Goal: Task Accomplishment & Management: Complete application form

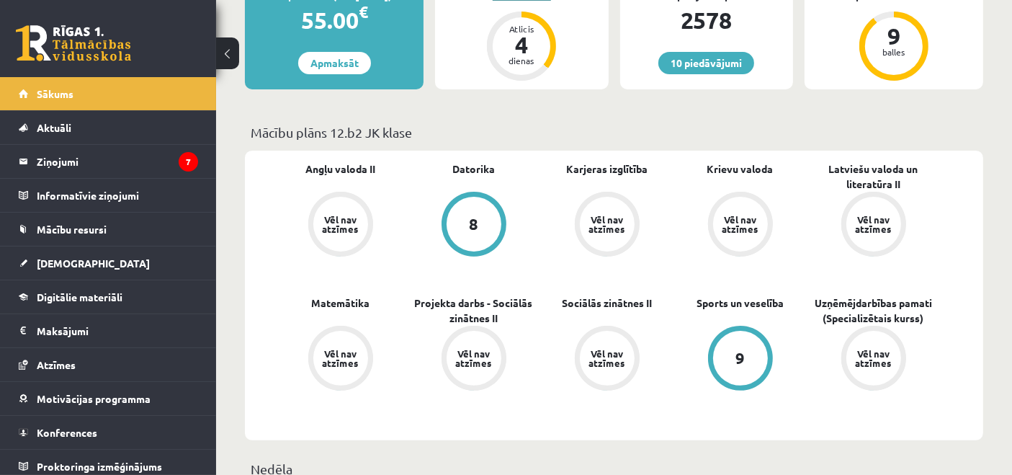
scroll to position [320, 0]
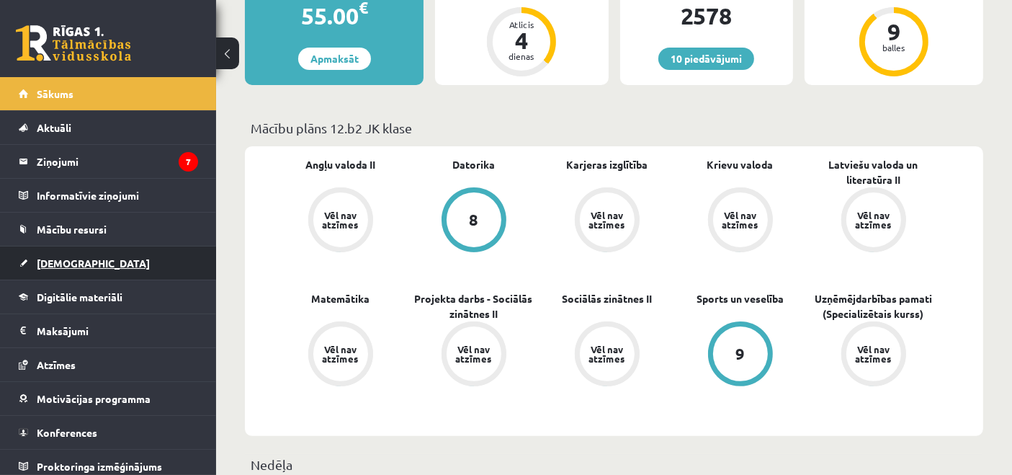
click at [81, 251] on link "[DEMOGRAPHIC_DATA]" at bounding box center [108, 262] width 179 height 33
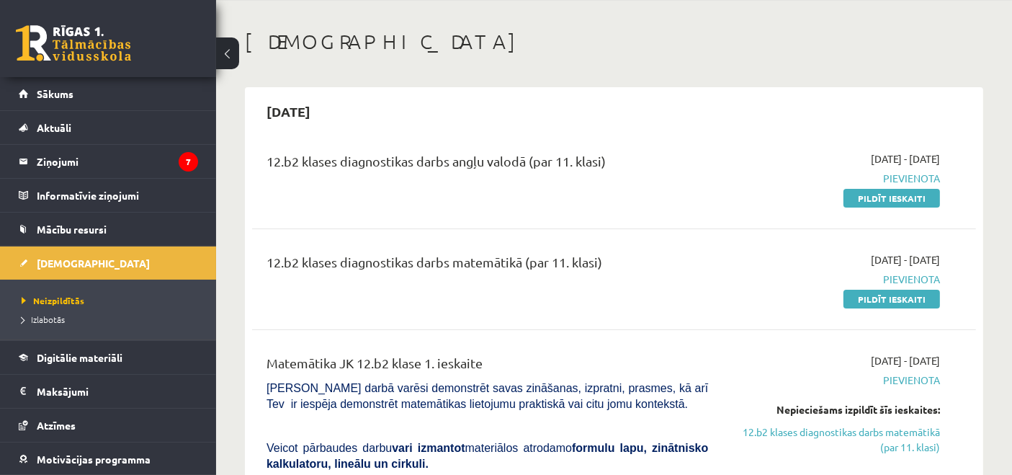
scroll to position [80, 0]
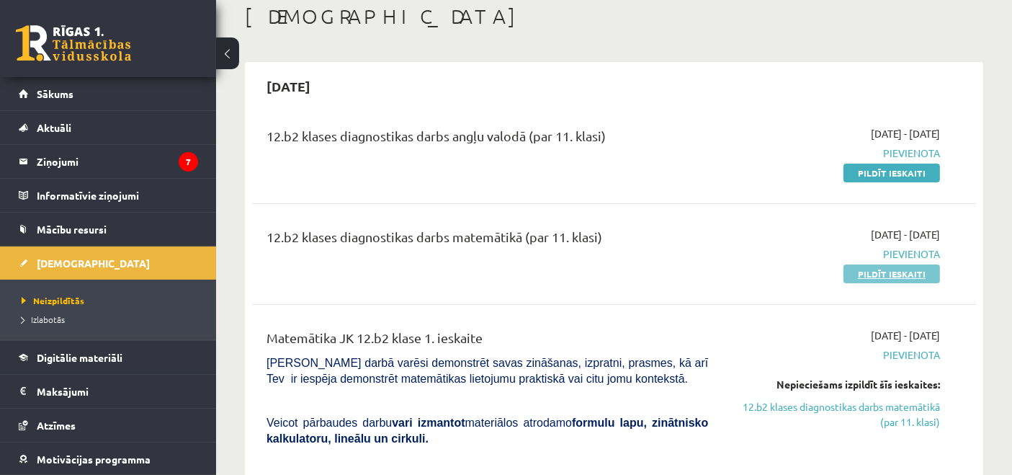
click at [892, 272] on link "Pildīt ieskaiti" at bounding box center [892, 273] width 97 height 19
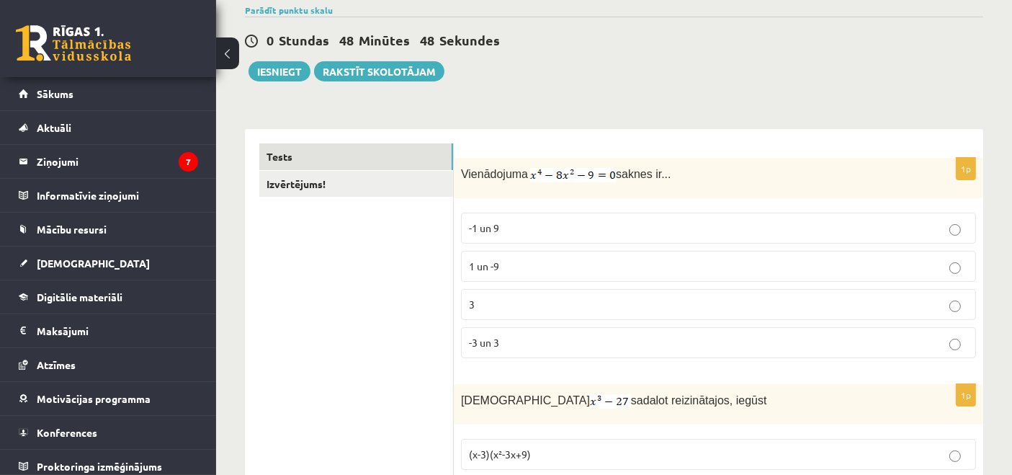
scroll to position [160, 0]
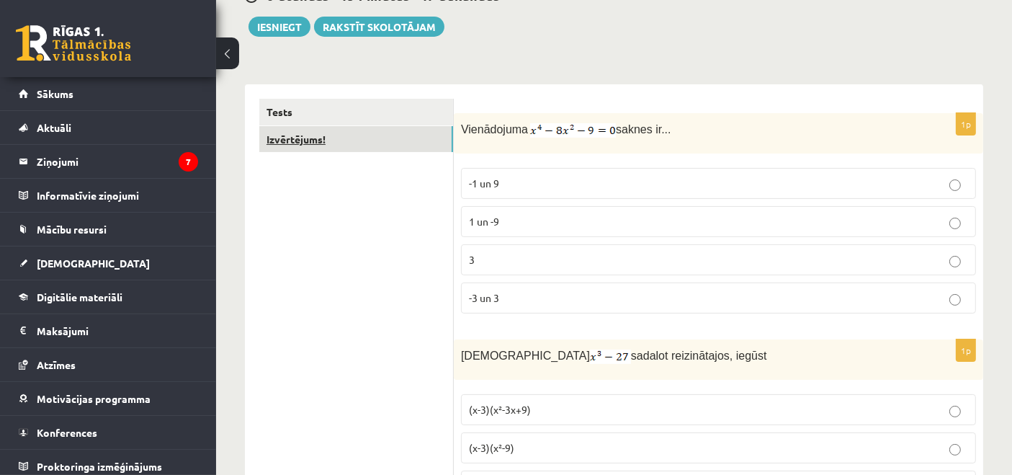
click at [372, 143] on link "Izvērtējums!" at bounding box center [356, 139] width 194 height 27
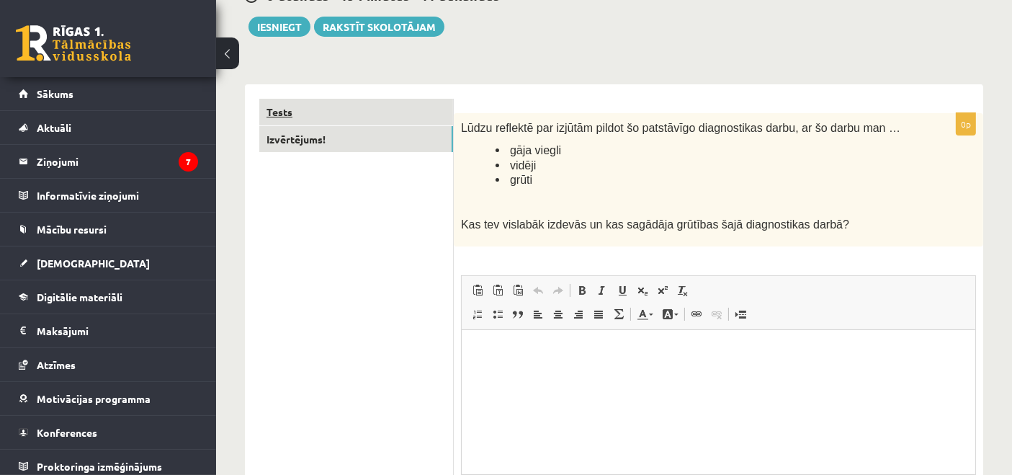
scroll to position [0, 0]
click at [390, 112] on link "Tests" at bounding box center [356, 112] width 194 height 27
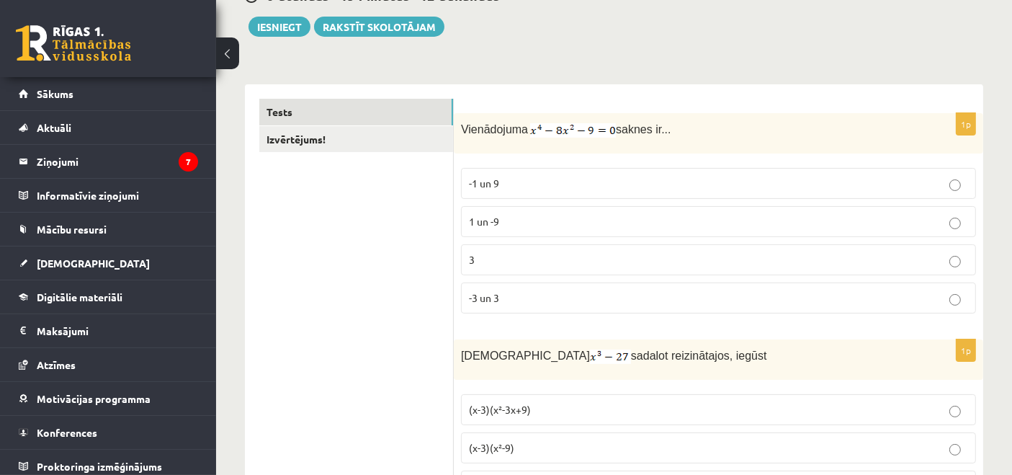
click at [562, 299] on p "-3 un 3" at bounding box center [718, 297] width 499 height 15
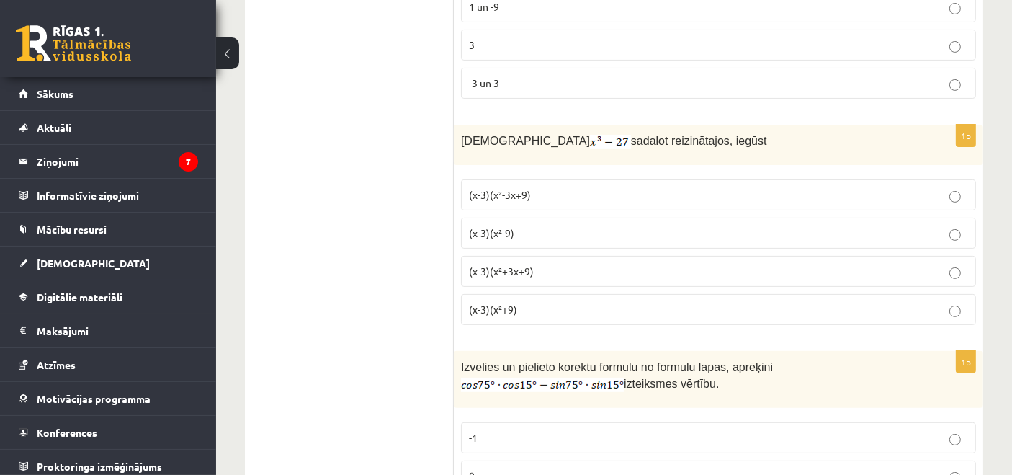
scroll to position [400, 0]
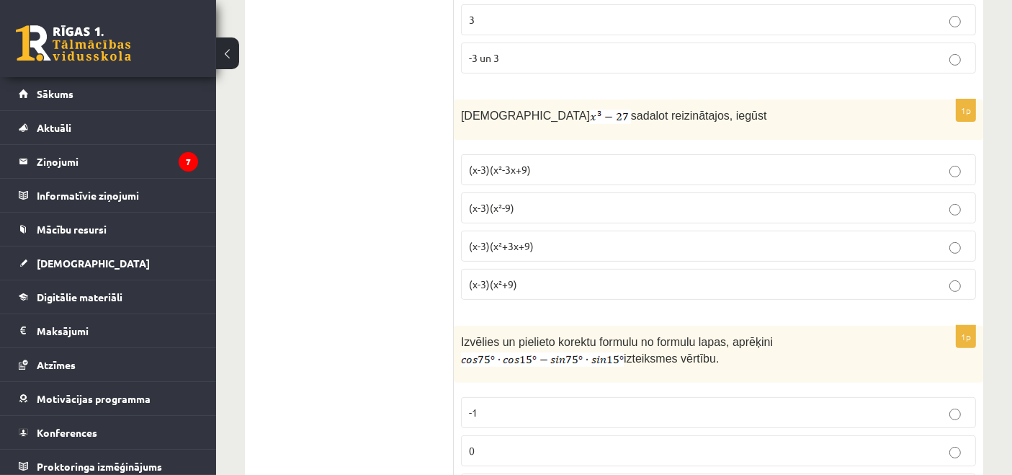
click at [543, 147] on fieldset "(x-3)(x²-3x+9) (x-3)(x²-9) (x-3)(x²+3x+9) (x-3)(x²+9)" at bounding box center [718, 225] width 515 height 157
click at [540, 165] on p "(x-3)(x²-3x+9)" at bounding box center [718, 169] width 499 height 15
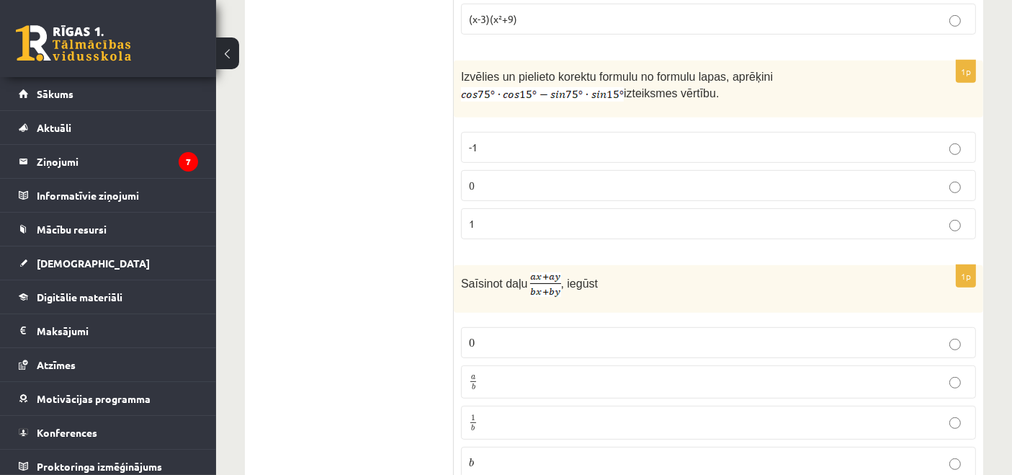
scroll to position [640, 0]
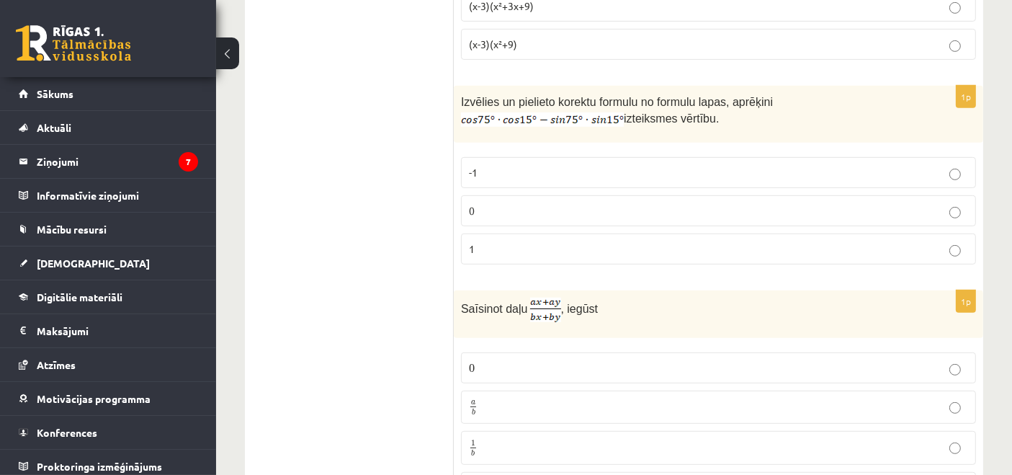
click at [558, 206] on p "0" at bounding box center [718, 210] width 499 height 15
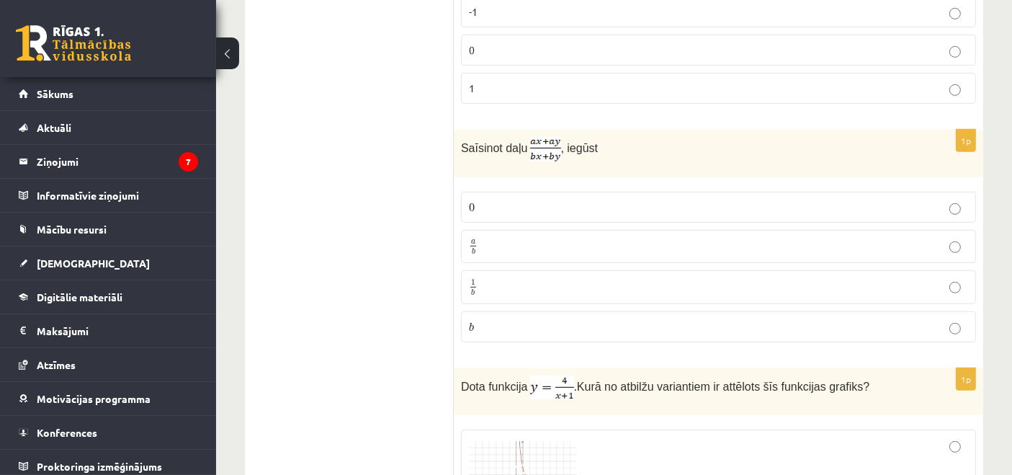
click at [508, 250] on label "a b a b" at bounding box center [718, 247] width 515 height 34
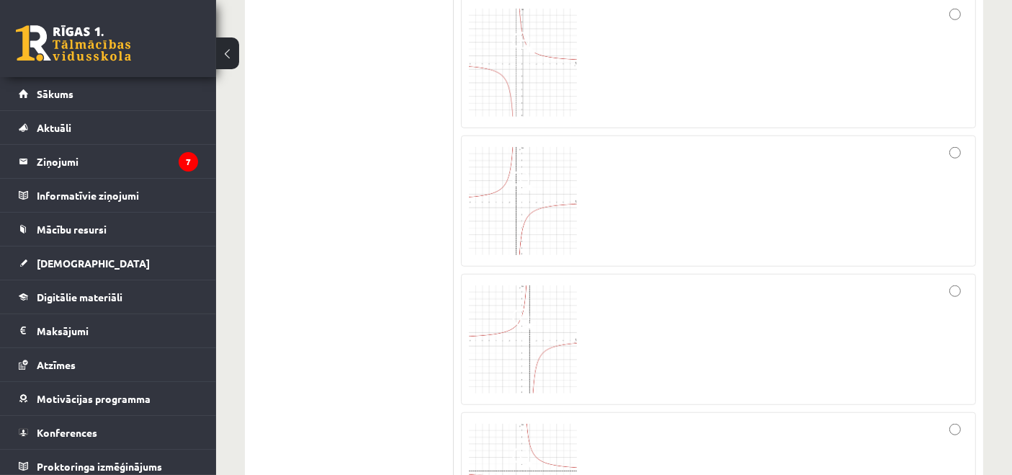
scroll to position [1200, 0]
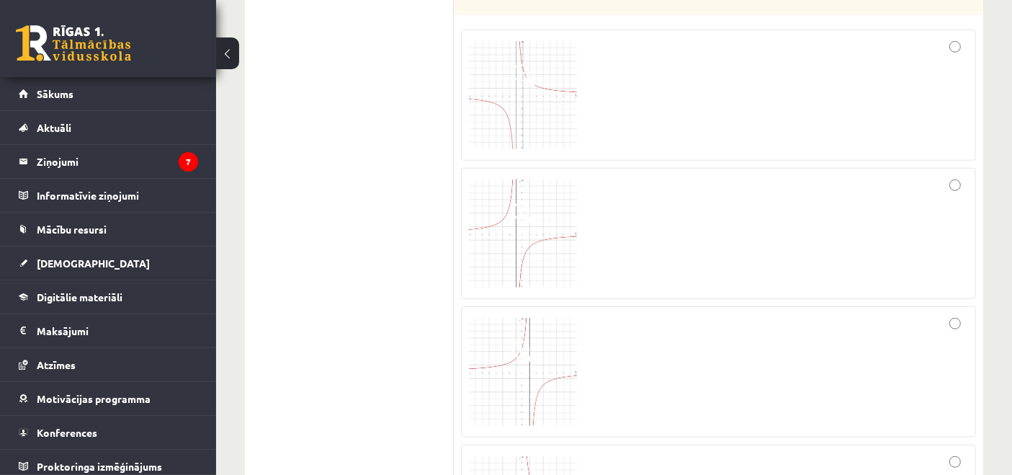
click at [548, 99] on img at bounding box center [523, 95] width 108 height 108
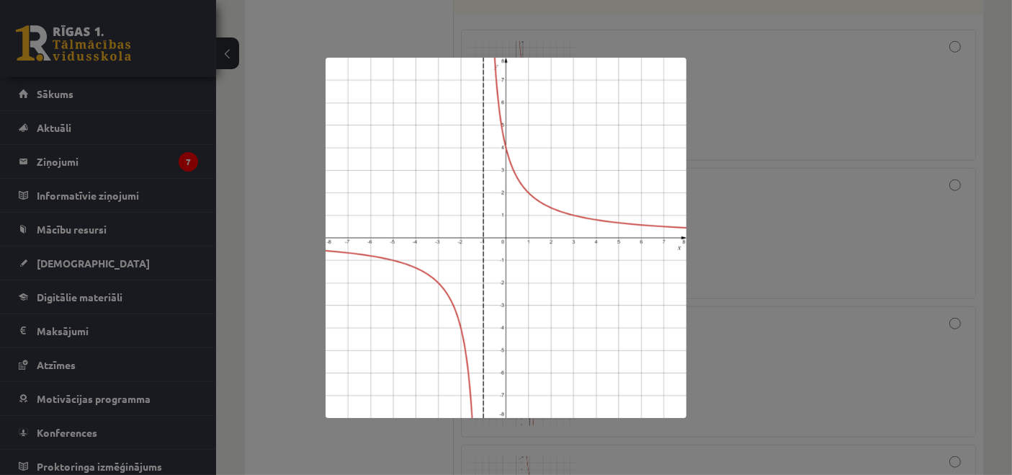
click at [533, 143] on img at bounding box center [507, 238] width 362 height 360
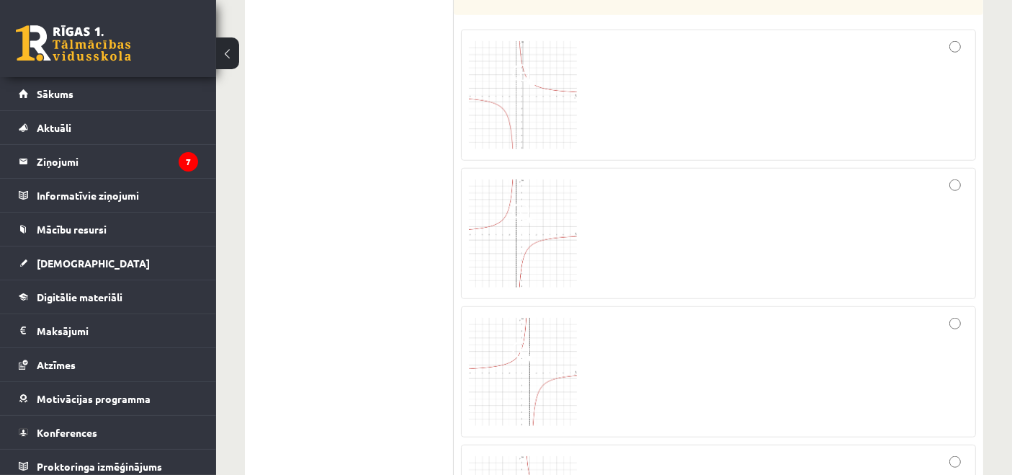
click at [746, 40] on div at bounding box center [718, 94] width 499 height 115
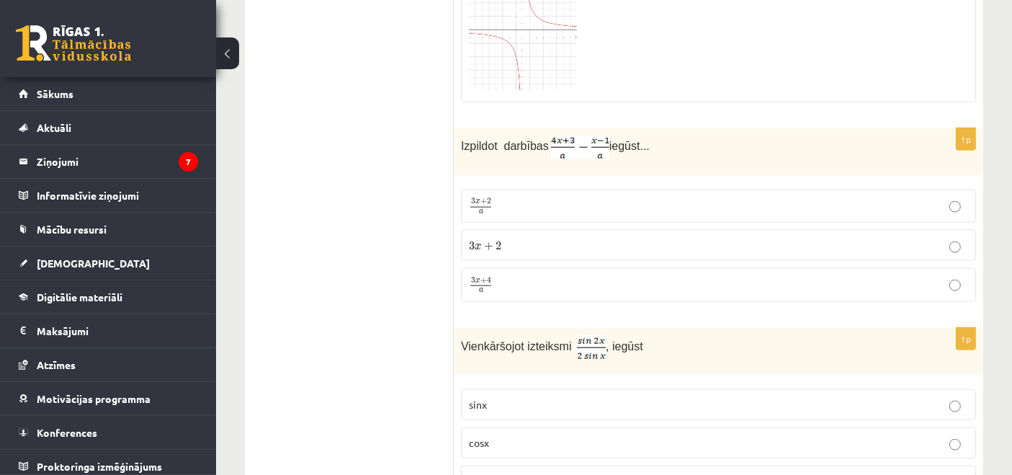
scroll to position [1761, 0]
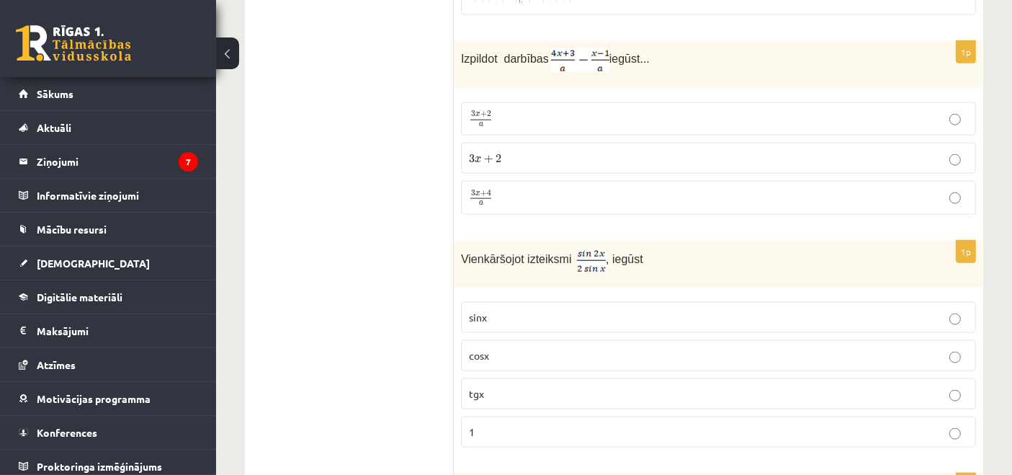
click at [504, 189] on p "3 x + 4 a 3 x + 4 a" at bounding box center [718, 198] width 499 height 18
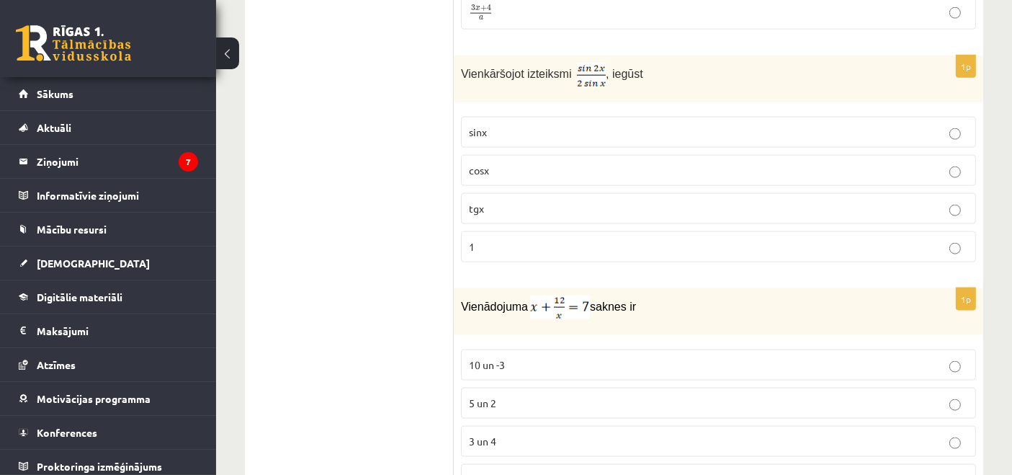
scroll to position [1921, 0]
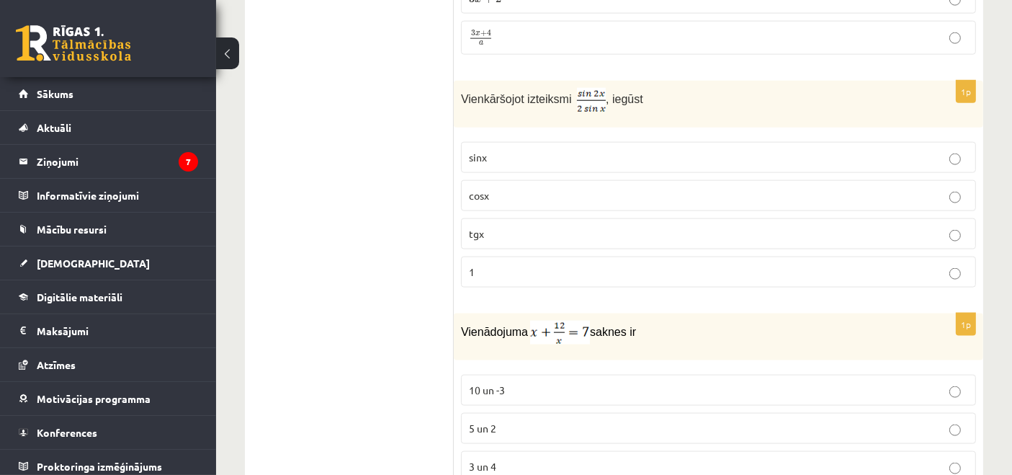
click at [615, 188] on p "cosx" at bounding box center [718, 195] width 499 height 15
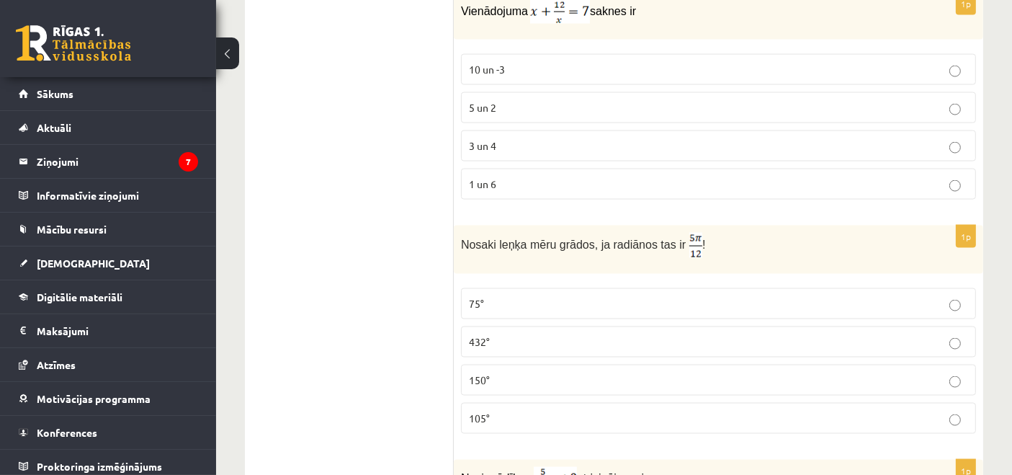
scroll to position [2162, 0]
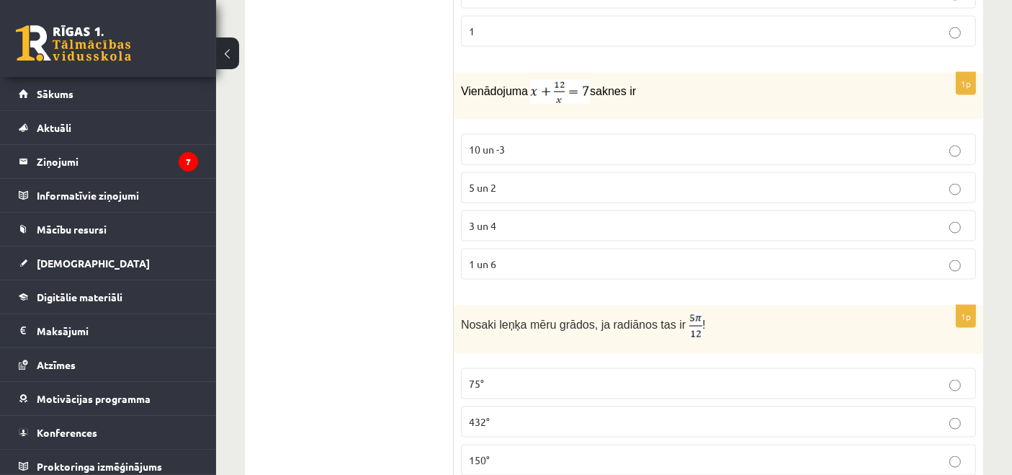
click at [507, 218] on p "3 un 4" at bounding box center [718, 225] width 499 height 15
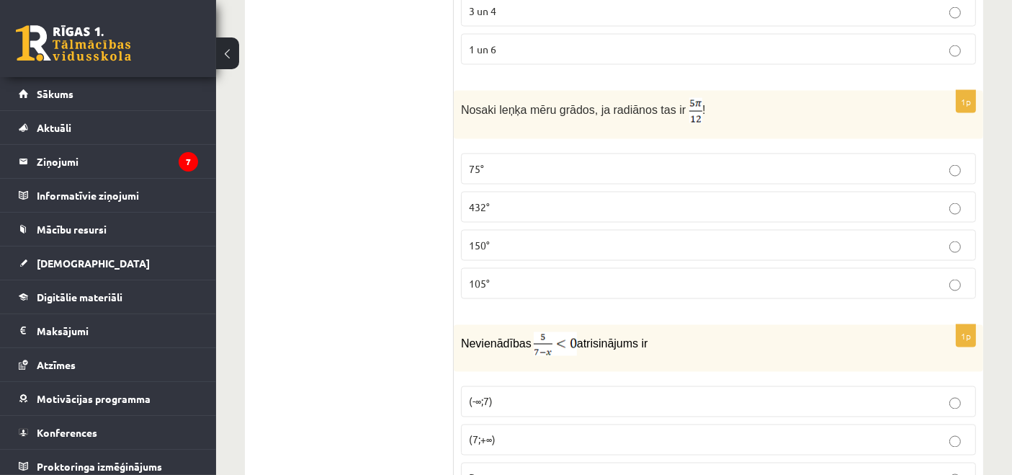
scroll to position [2401, 0]
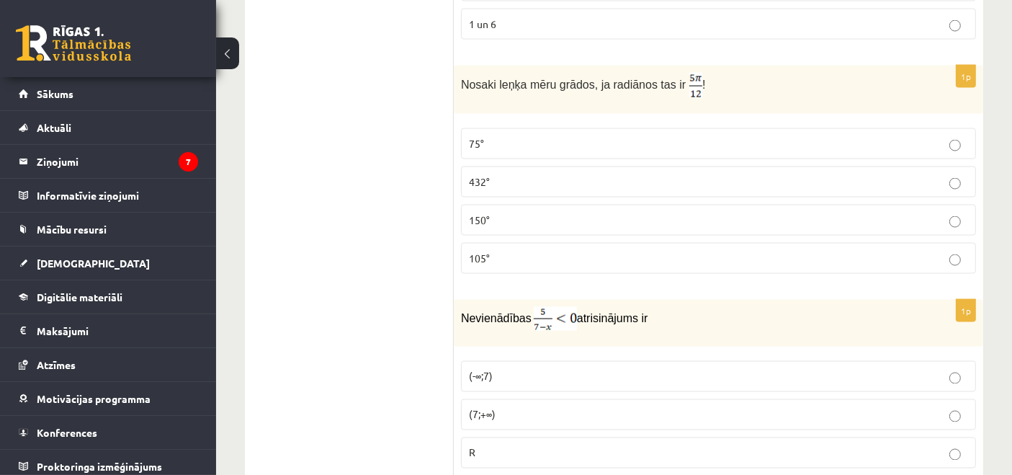
click at [506, 213] on p "150°" at bounding box center [718, 220] width 499 height 15
click at [486, 259] on fieldset "75° 432° 150° 105°" at bounding box center [718, 199] width 515 height 157
click at [498, 252] on label "105°" at bounding box center [718, 258] width 515 height 31
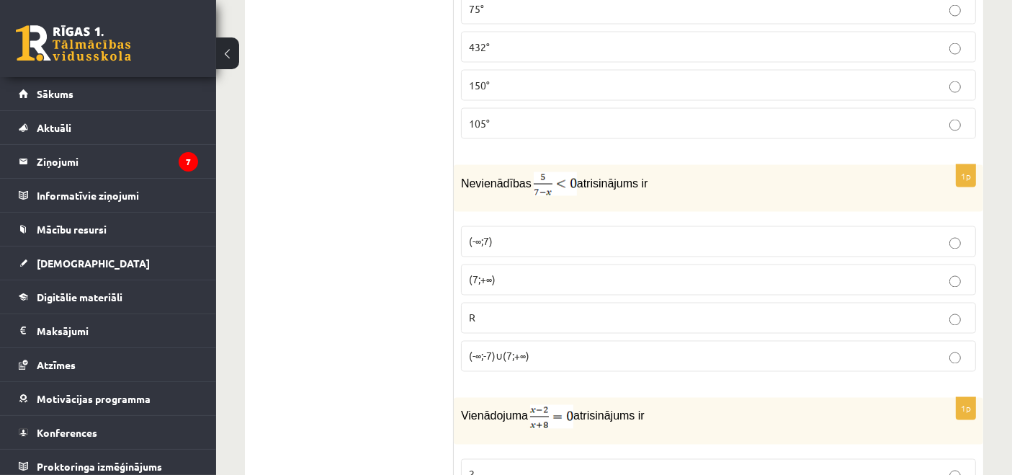
scroll to position [2561, 0]
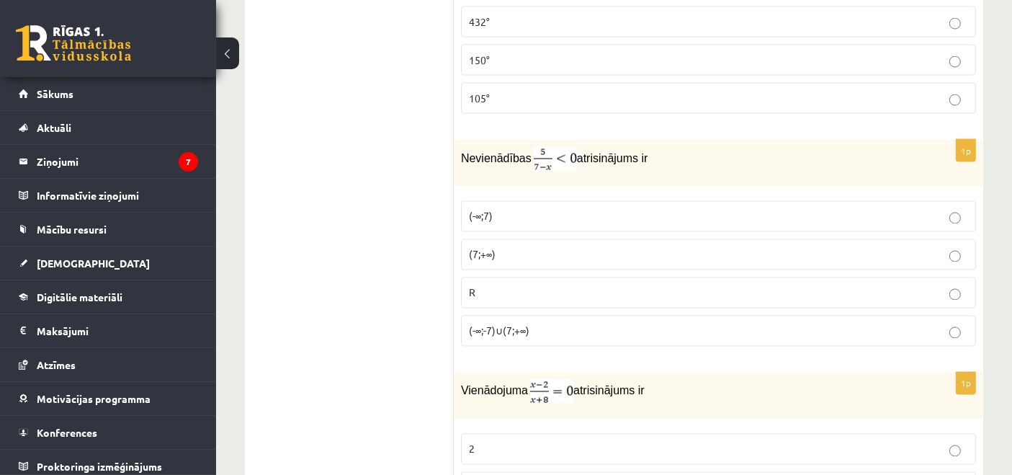
click at [522, 247] on p "(7;+∞)" at bounding box center [718, 254] width 499 height 15
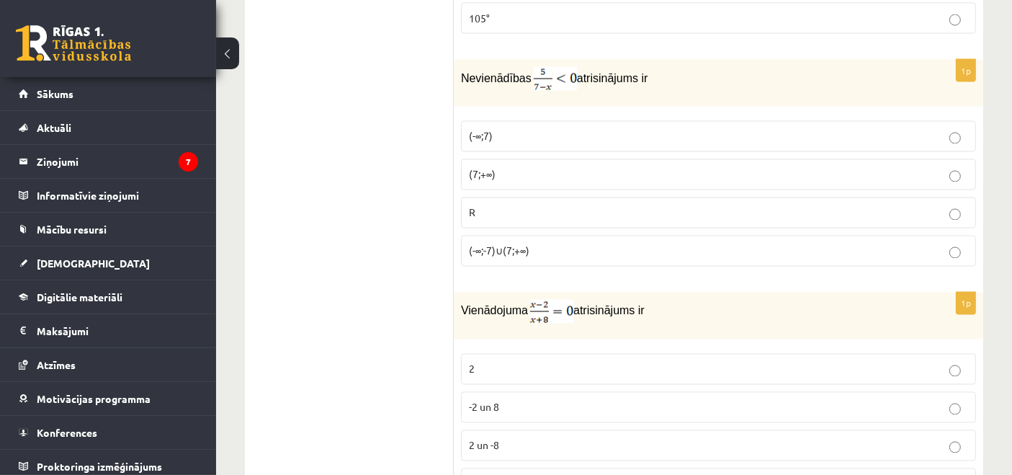
click at [473, 362] on span "2" at bounding box center [472, 368] width 6 height 13
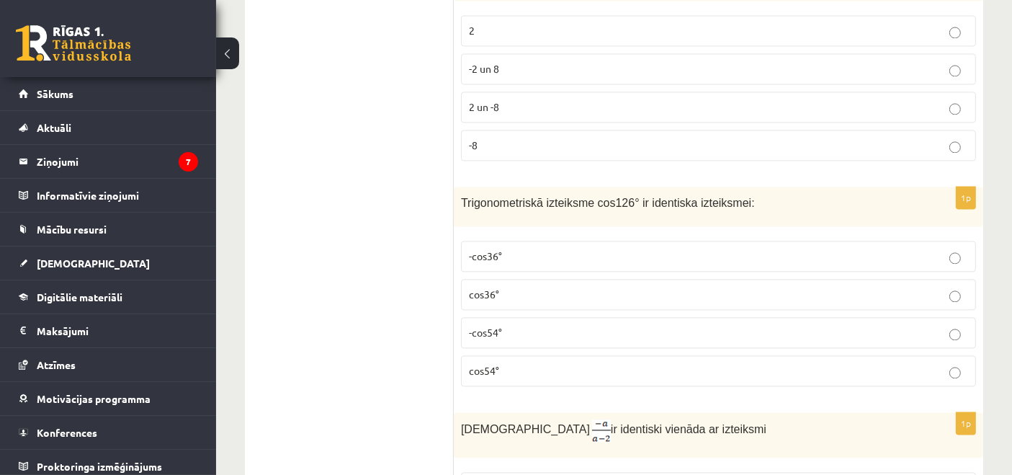
scroll to position [3042, 0]
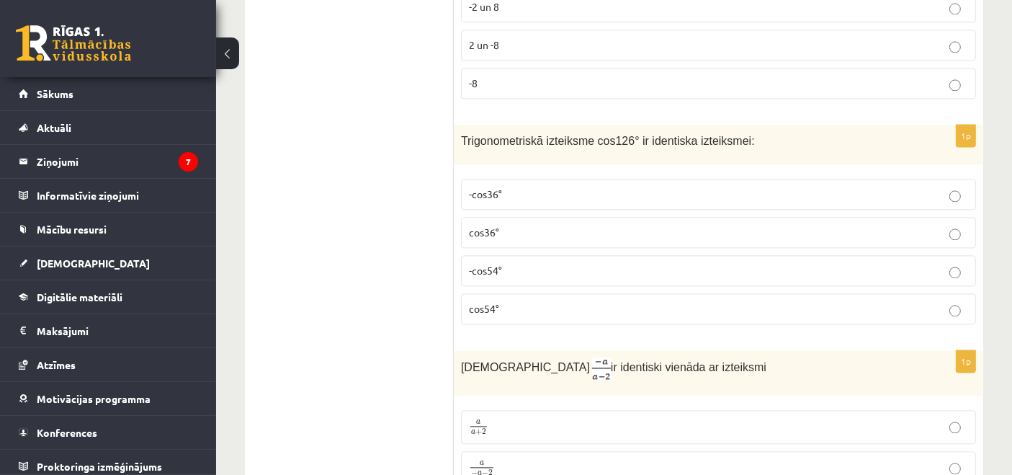
click at [545, 225] on p "cos36°" at bounding box center [718, 232] width 499 height 15
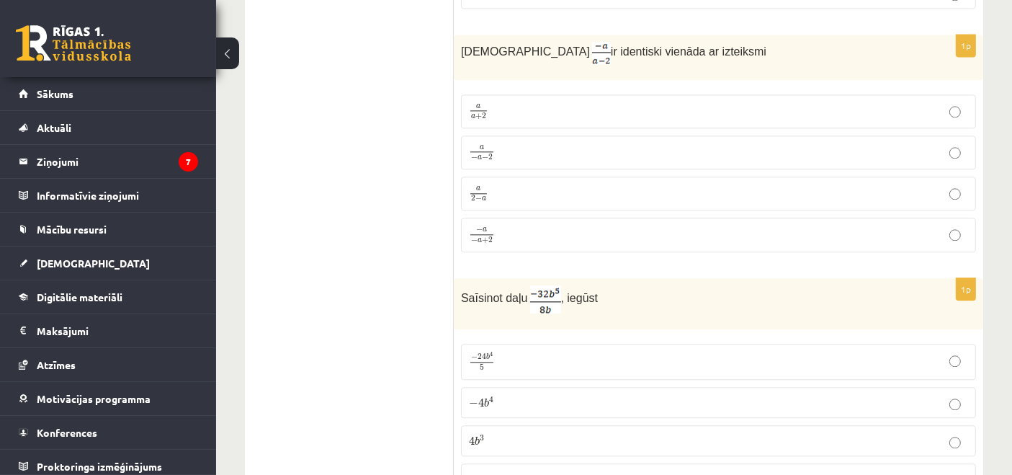
scroll to position [3362, 0]
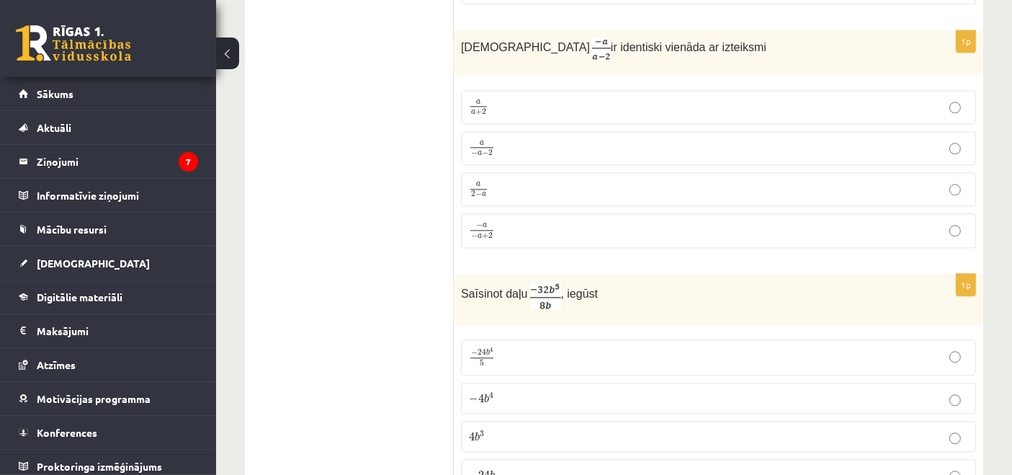
click at [520, 221] on p "− a − a + 2 − a − a + 2" at bounding box center [718, 230] width 499 height 19
click at [581, 139] on p "a − a − 2 a − a − 2" at bounding box center [718, 148] width 499 height 18
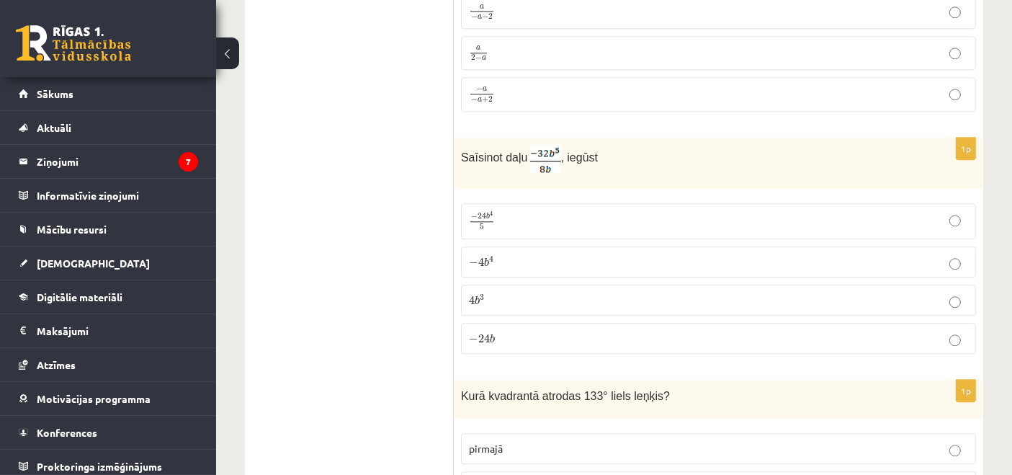
scroll to position [3522, 0]
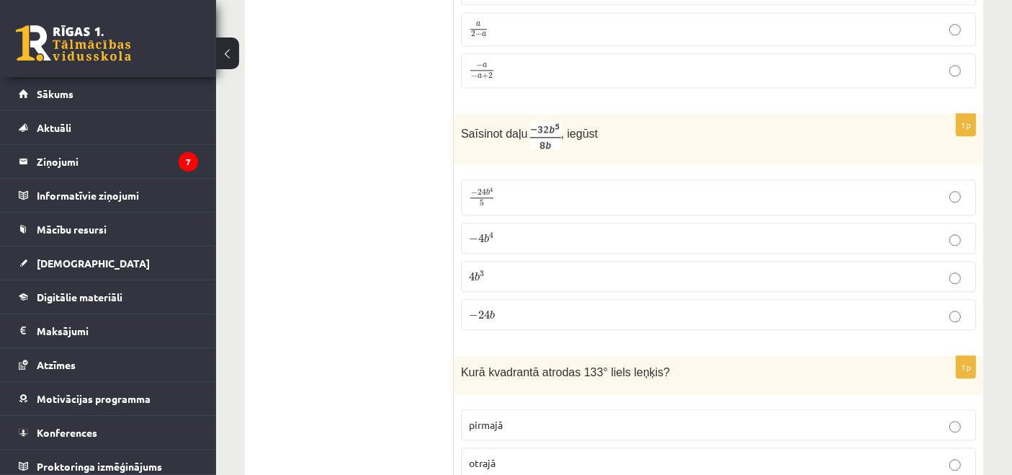
click at [545, 231] on p "− 4 b 4 − 4 b 4" at bounding box center [718, 238] width 499 height 15
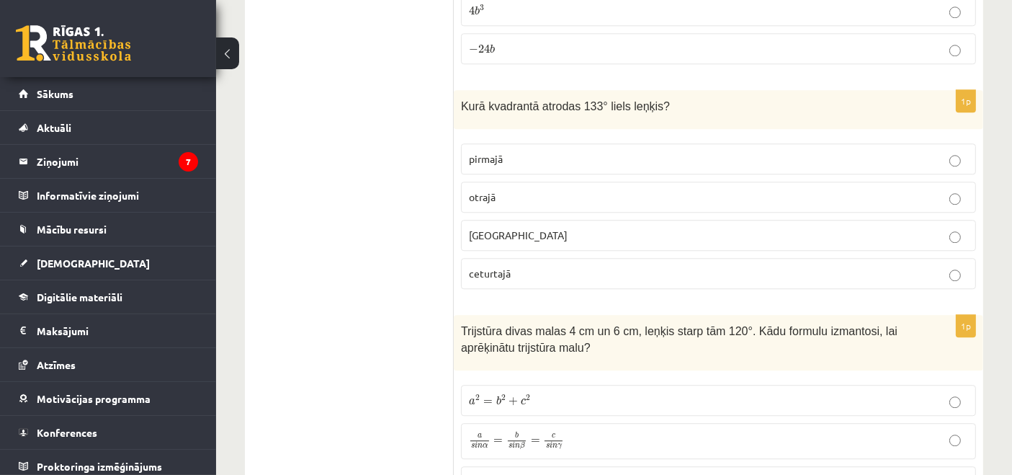
scroll to position [3763, 0]
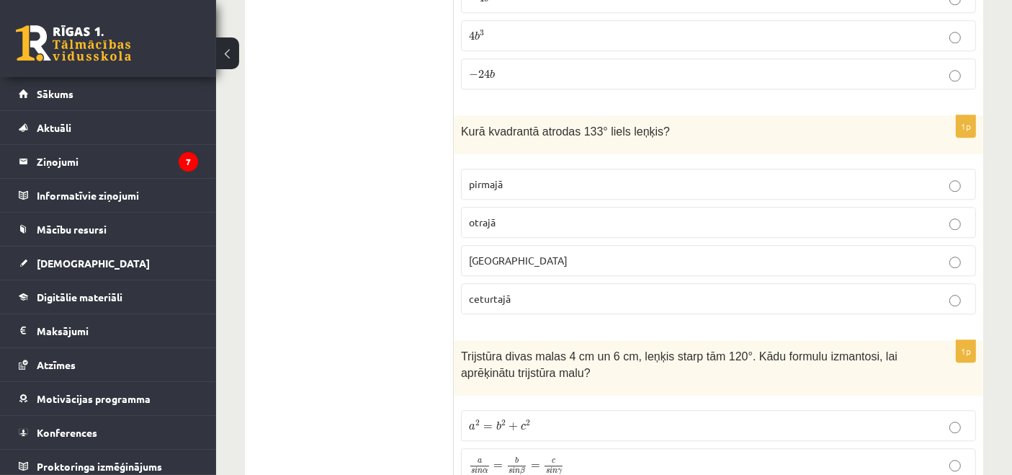
click at [575, 253] on p "trešajā" at bounding box center [718, 260] width 499 height 15
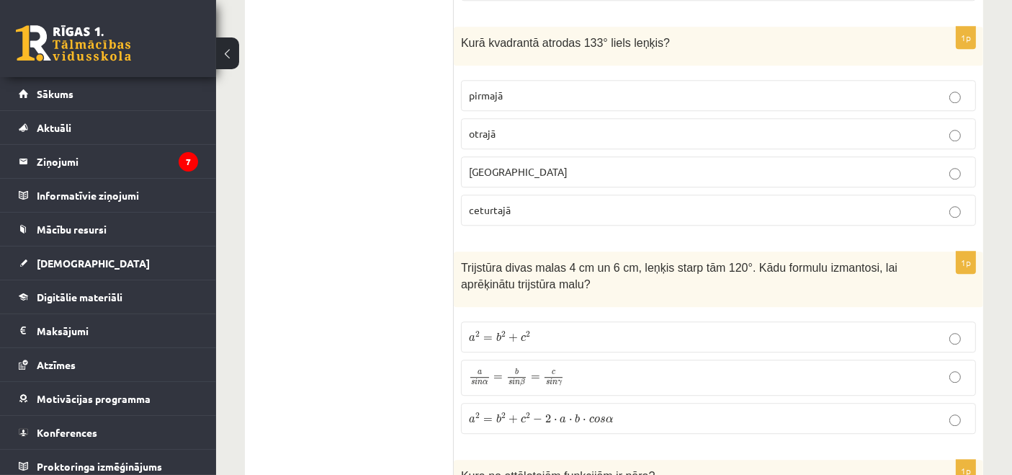
scroll to position [3842, 0]
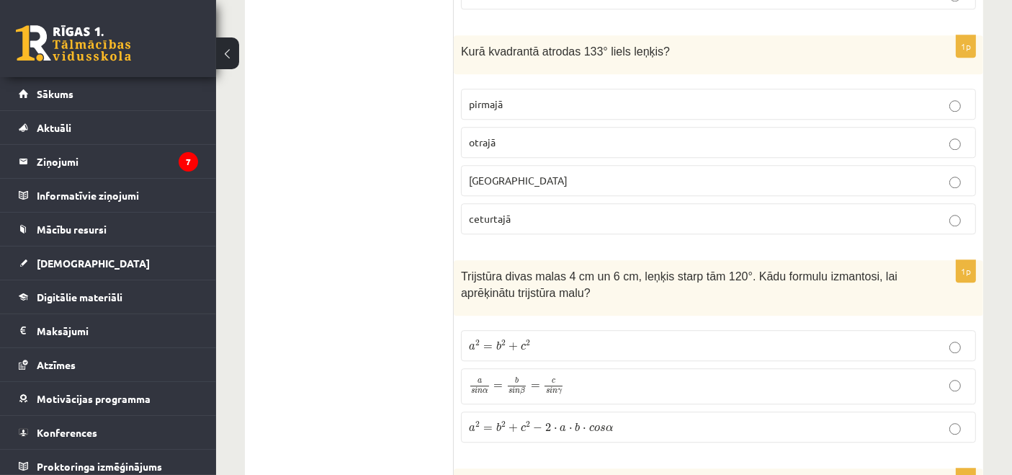
click at [615, 135] on p "otrajā" at bounding box center [718, 142] width 499 height 15
click at [608, 173] on p "trešajā" at bounding box center [718, 180] width 499 height 15
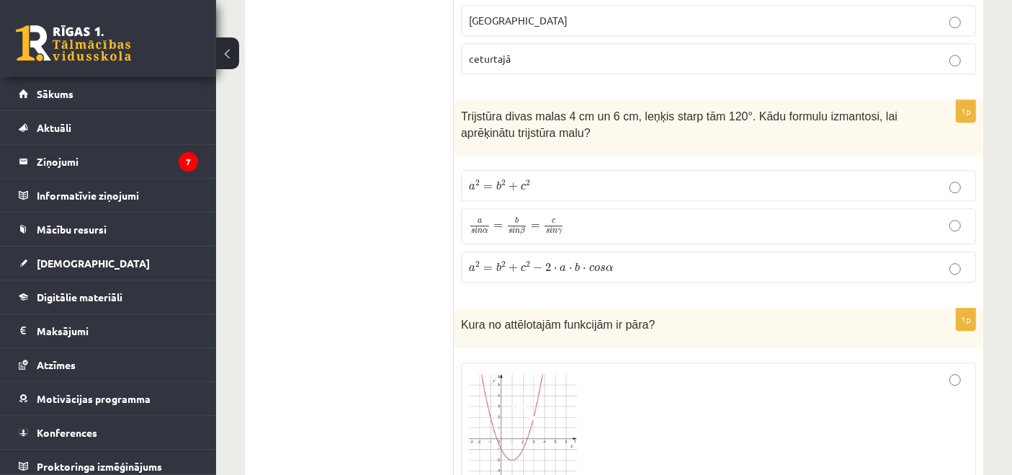
scroll to position [4082, 0]
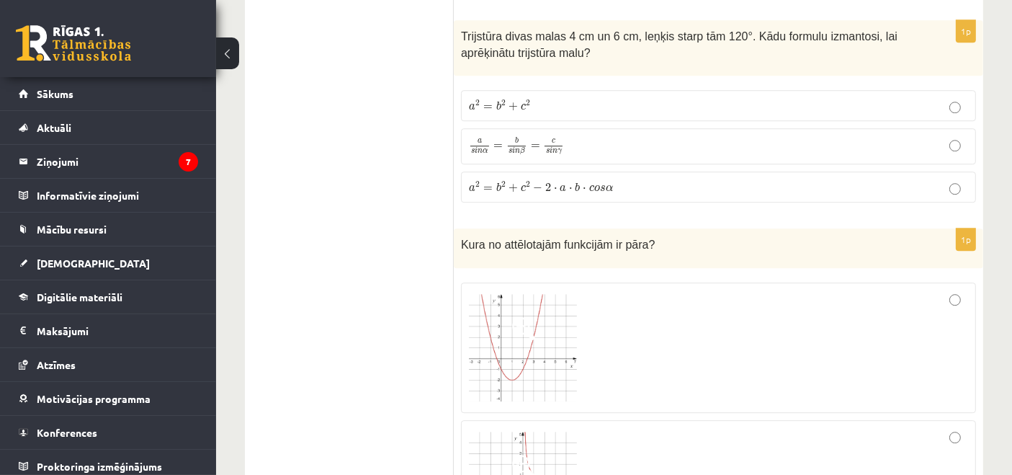
click at [656, 136] on p "a s i n α = b s i n β = c s i n γ a s i n α = b s i n β = c s i n γ" at bounding box center [718, 146] width 499 height 20
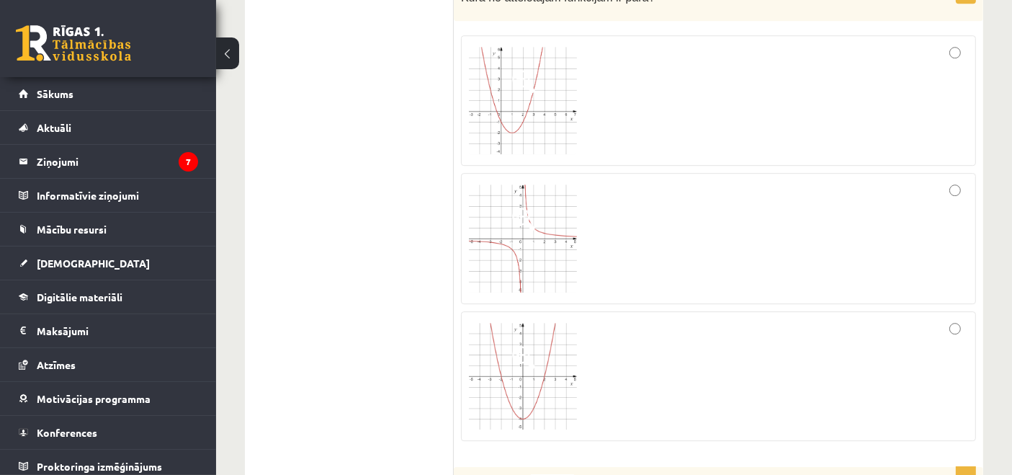
scroll to position [4403, 0]
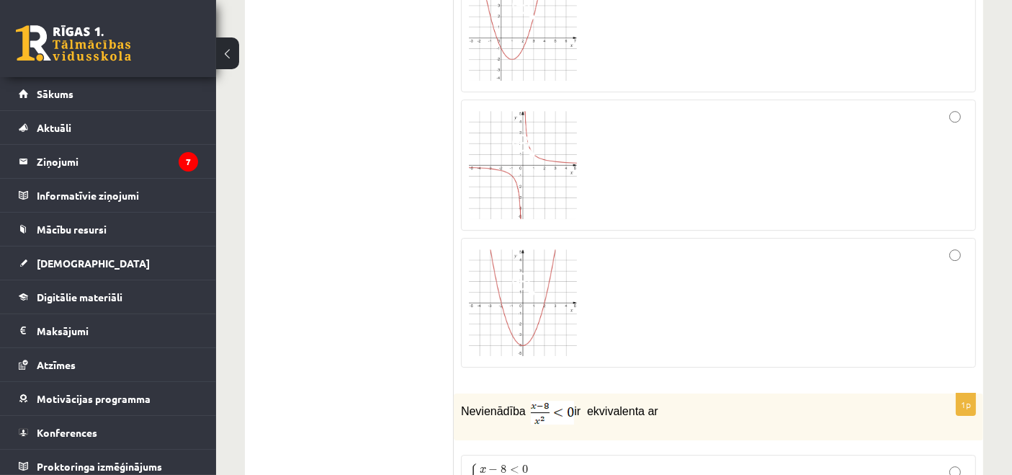
click at [656, 123] on div at bounding box center [718, 164] width 499 height 115
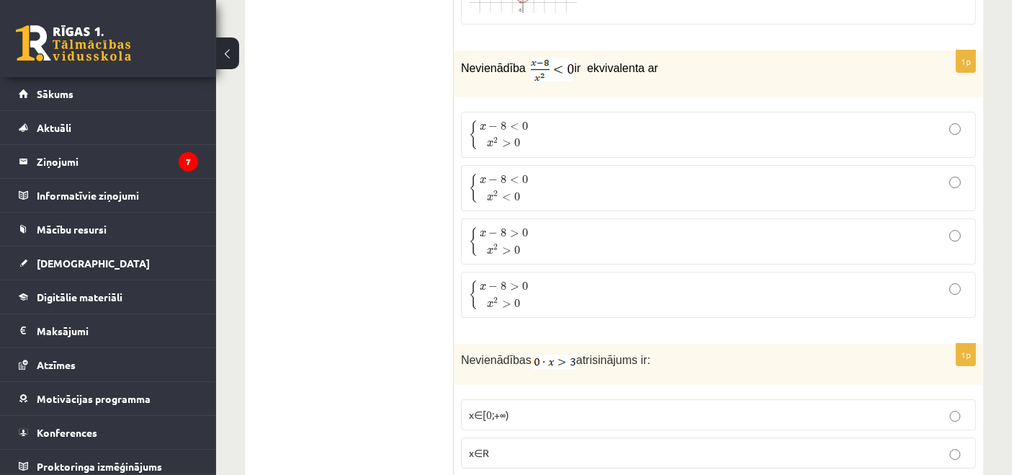
scroll to position [4723, 0]
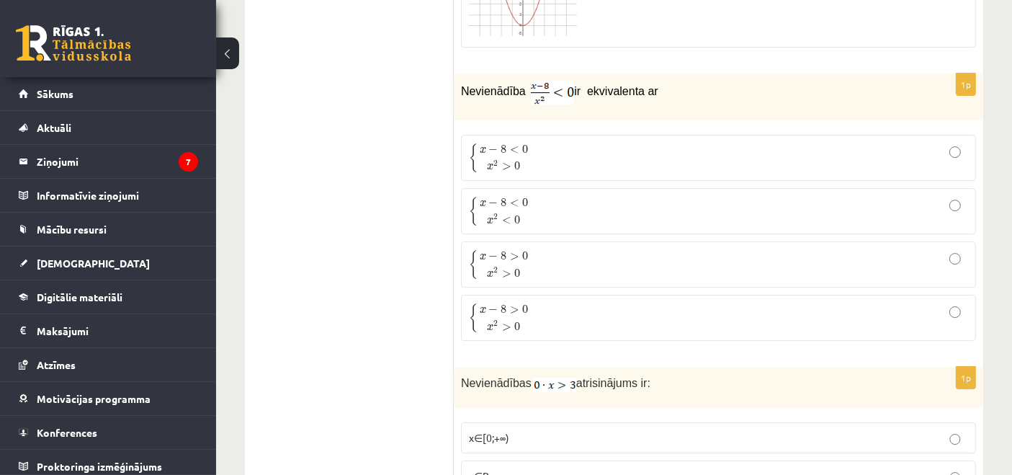
click at [628, 196] on p "{ x − 8 < 0 x 2 < 0 { x − 8 < 0 x 2 < 0" at bounding box center [718, 211] width 499 height 30
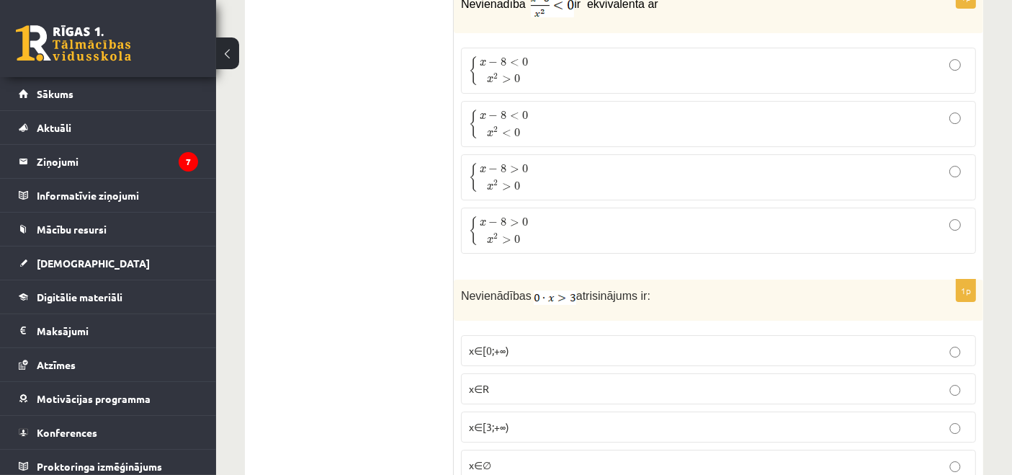
scroll to position [4963, 0]
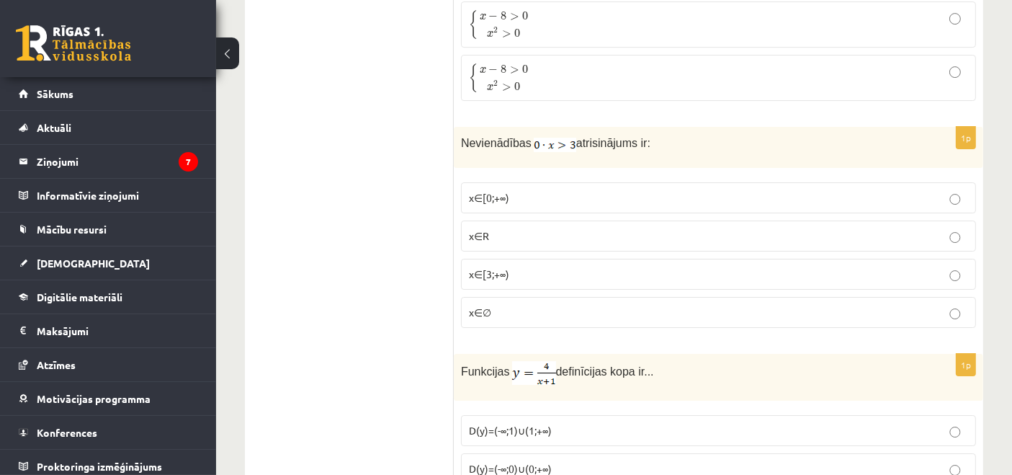
click at [646, 297] on label "x∈∅" at bounding box center [718, 312] width 515 height 31
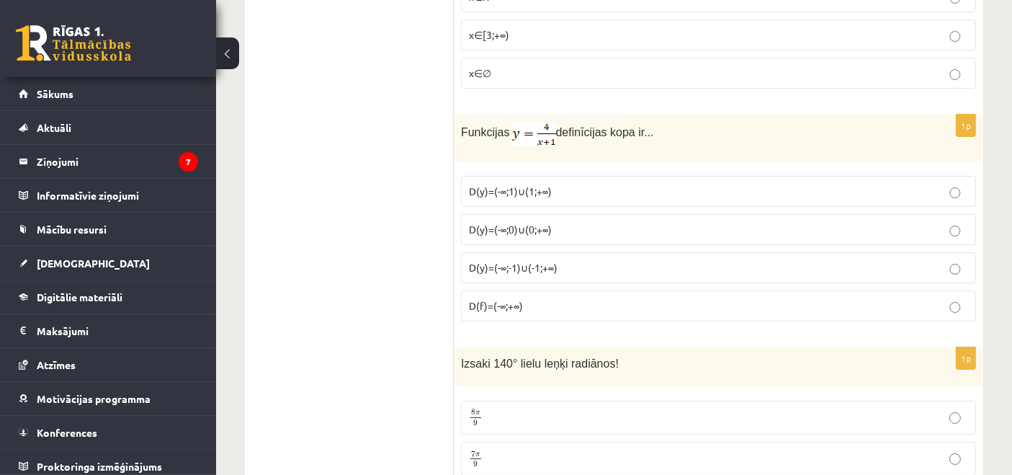
scroll to position [5204, 0]
click at [563, 259] on p "D(y)=(-∞;-1)∪(-1;+∞)" at bounding box center [718, 266] width 499 height 15
click at [629, 182] on p "D(y)=(-∞;1)∪(1;+∞)" at bounding box center [718, 189] width 499 height 15
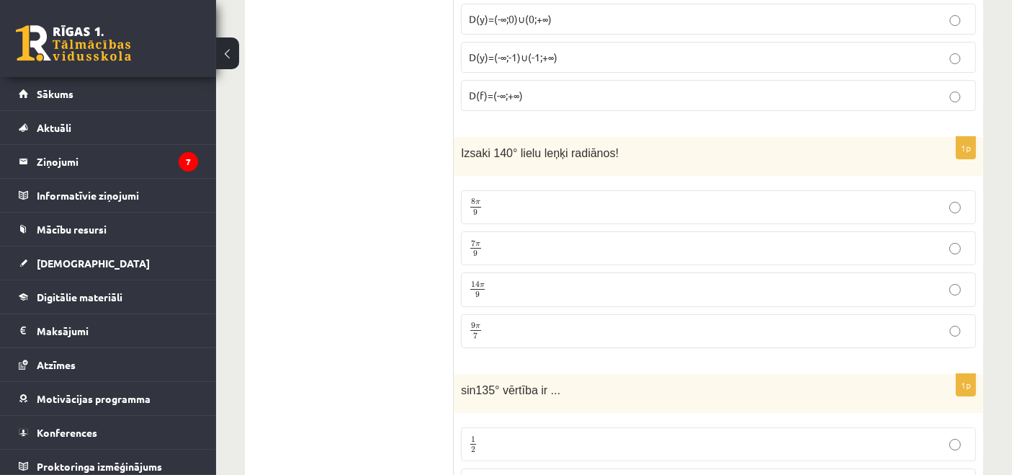
scroll to position [5443, 0]
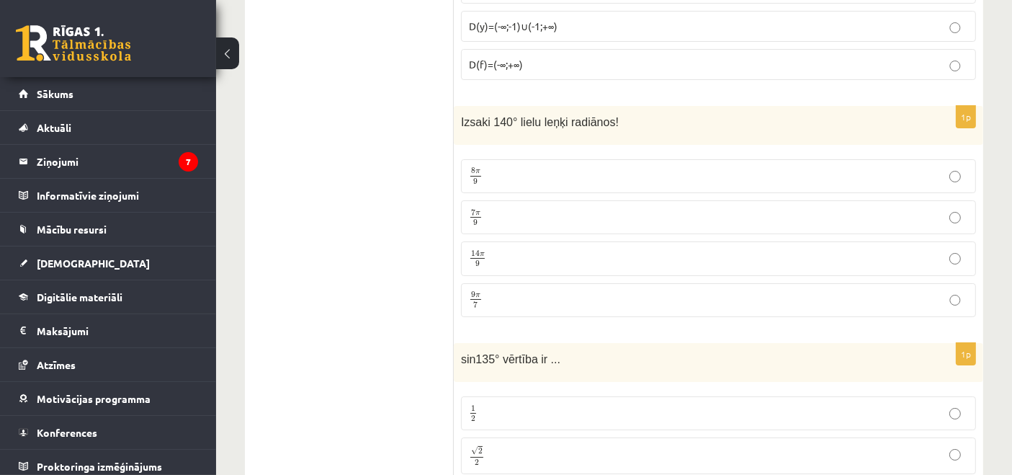
click at [545, 208] on p "7 π 9 7 π 9" at bounding box center [718, 217] width 499 height 18
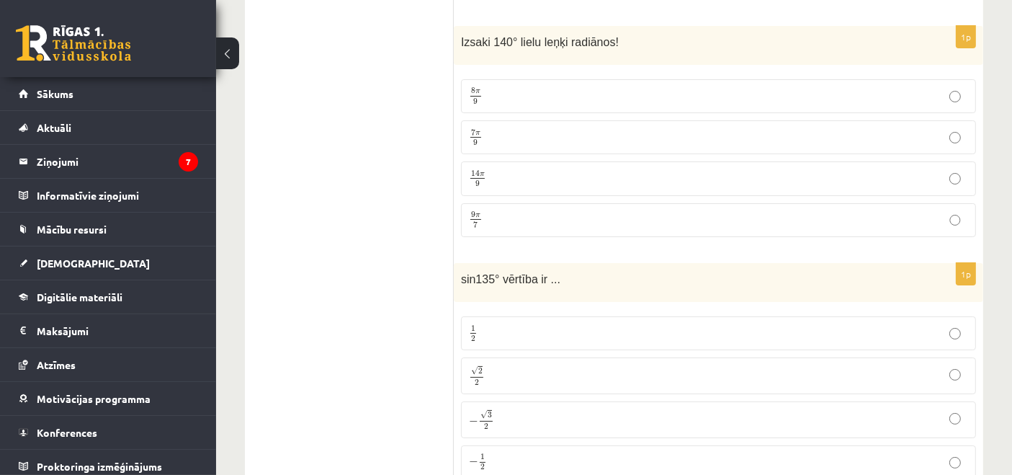
scroll to position [5683, 0]
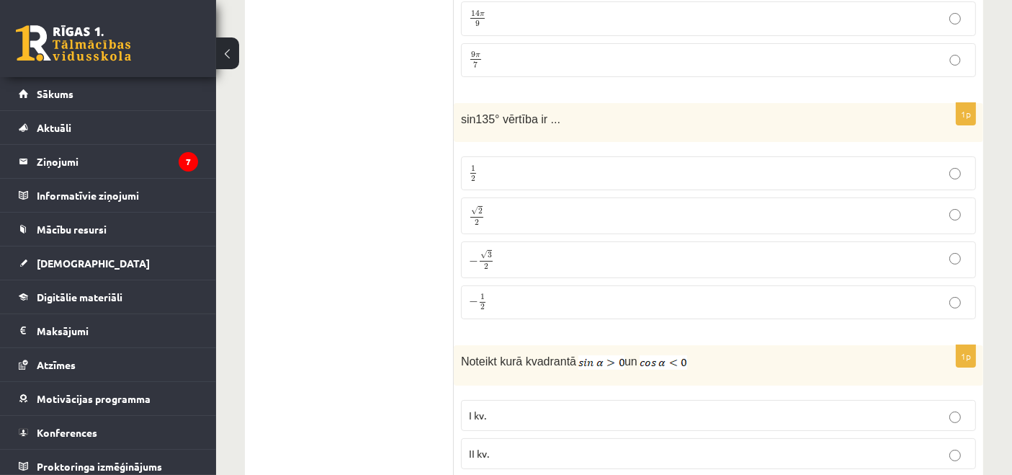
click at [599, 205] on p "√ 2 2 2 2" at bounding box center [718, 215] width 499 height 21
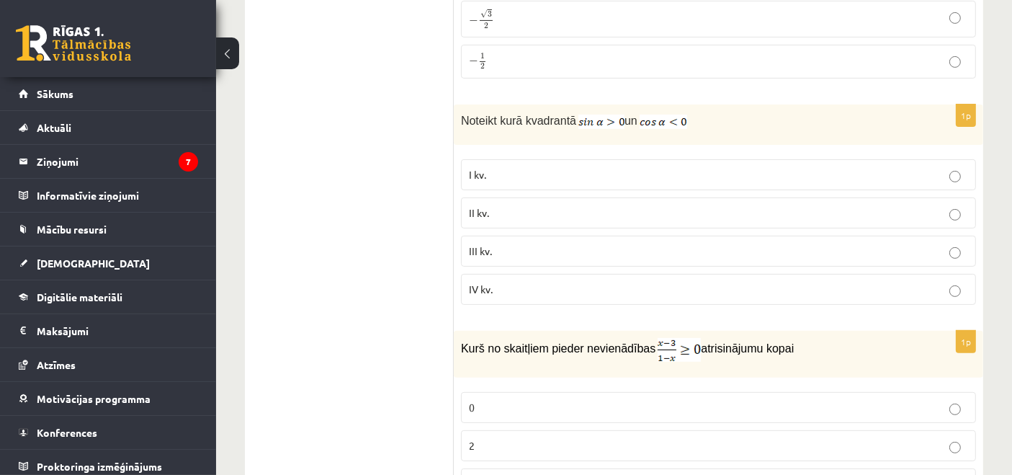
click at [561, 244] on p "III kv." at bounding box center [718, 251] width 499 height 15
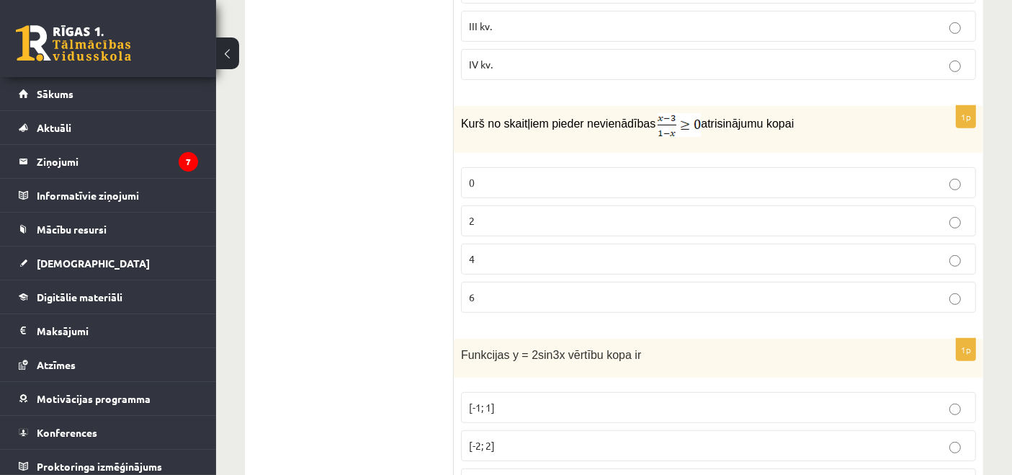
scroll to position [6164, 0]
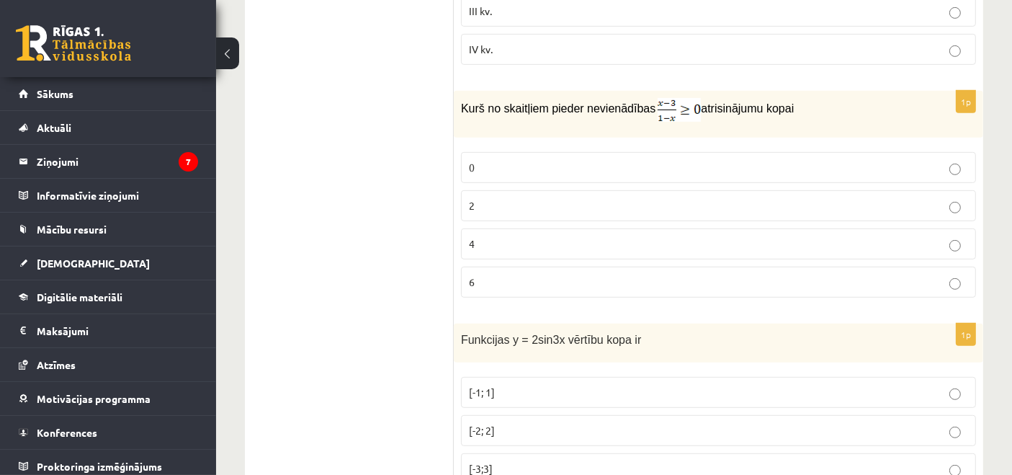
click at [528, 228] on label "4" at bounding box center [718, 243] width 515 height 31
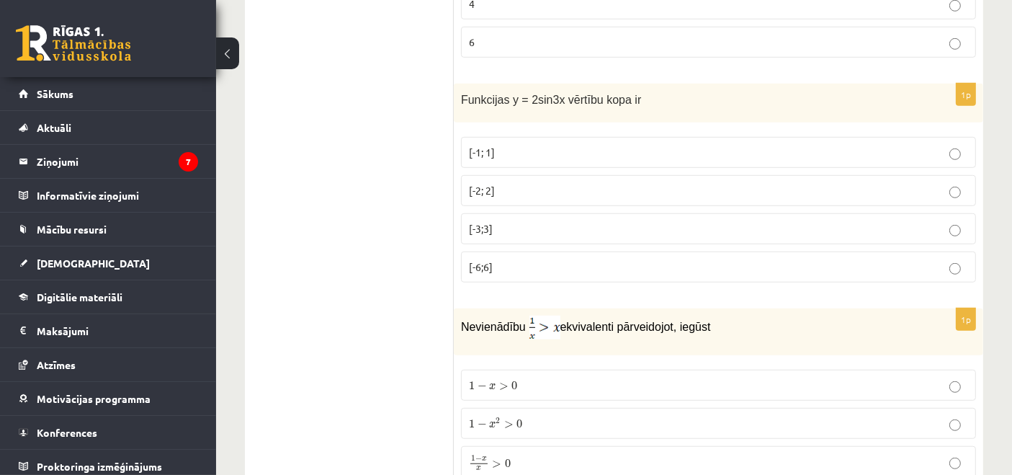
scroll to position [6404, 0]
click at [521, 259] on p "[-6;6]" at bounding box center [718, 266] width 499 height 15
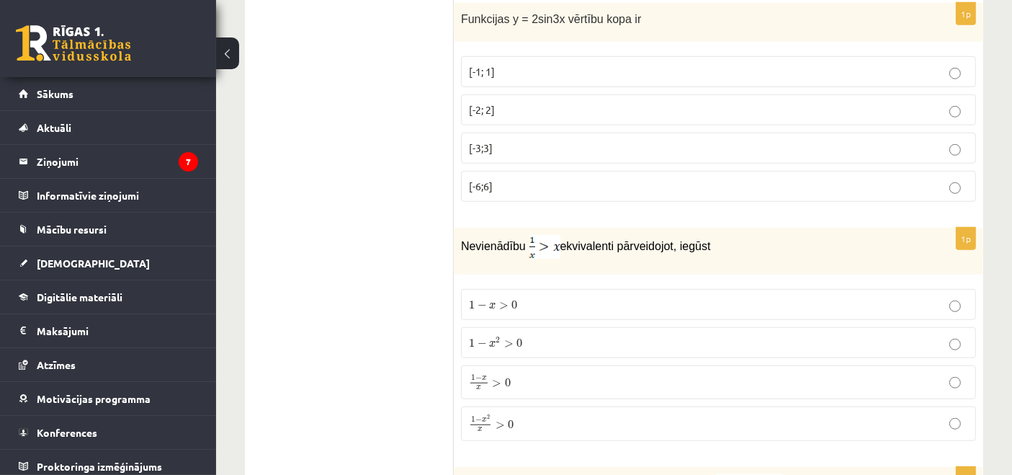
scroll to position [6645, 0]
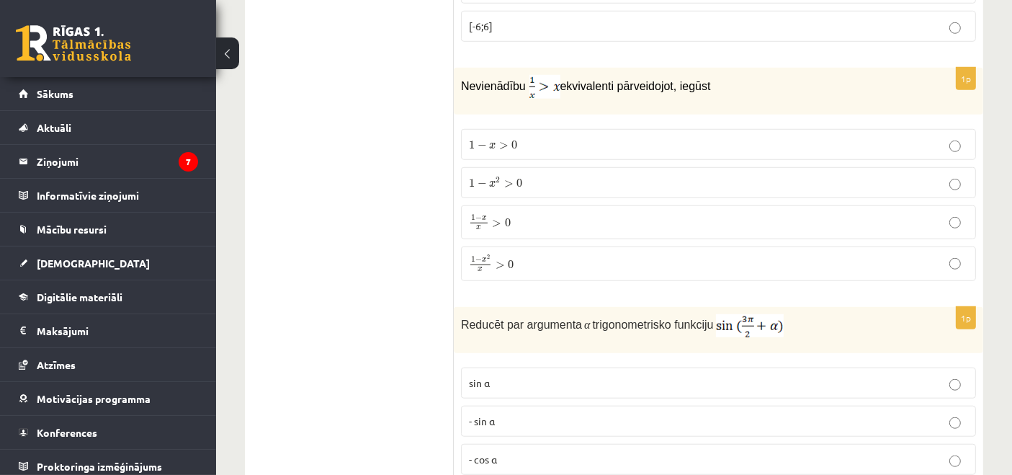
click at [629, 254] on p "1 − x 2 x > 0 1 − x 2 x > 0" at bounding box center [718, 263] width 499 height 19
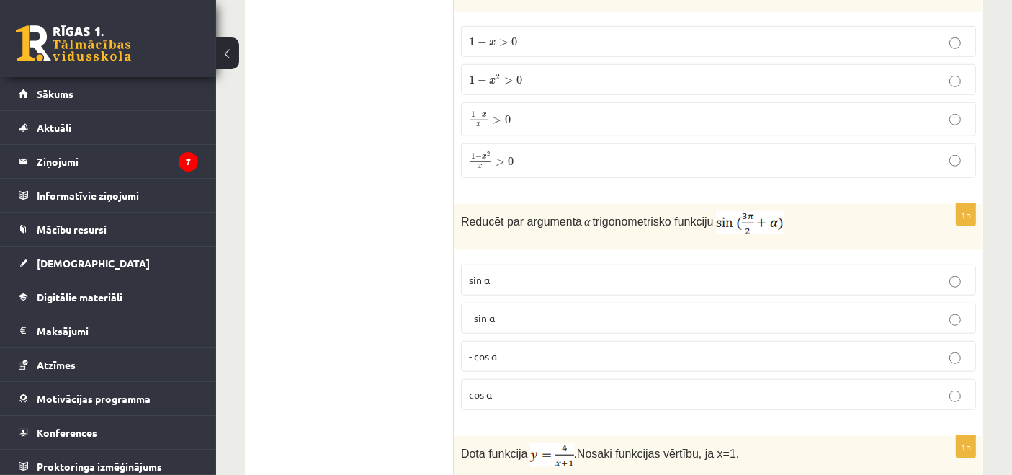
scroll to position [6805, 0]
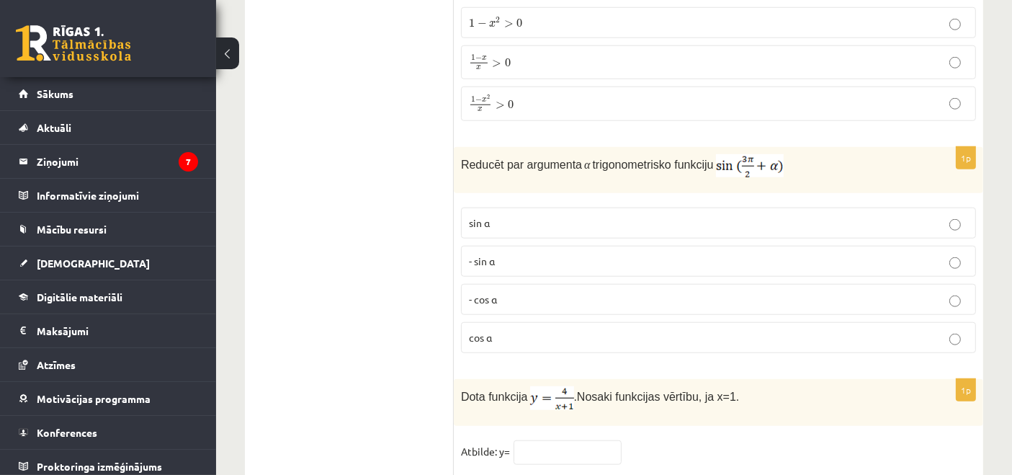
click at [643, 292] on p "- cos ⁡α" at bounding box center [718, 299] width 499 height 15
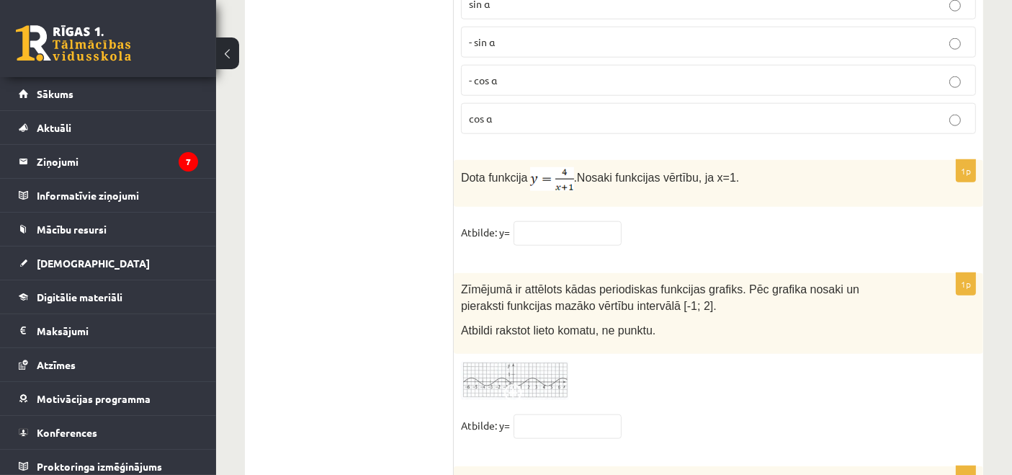
scroll to position [7044, 0]
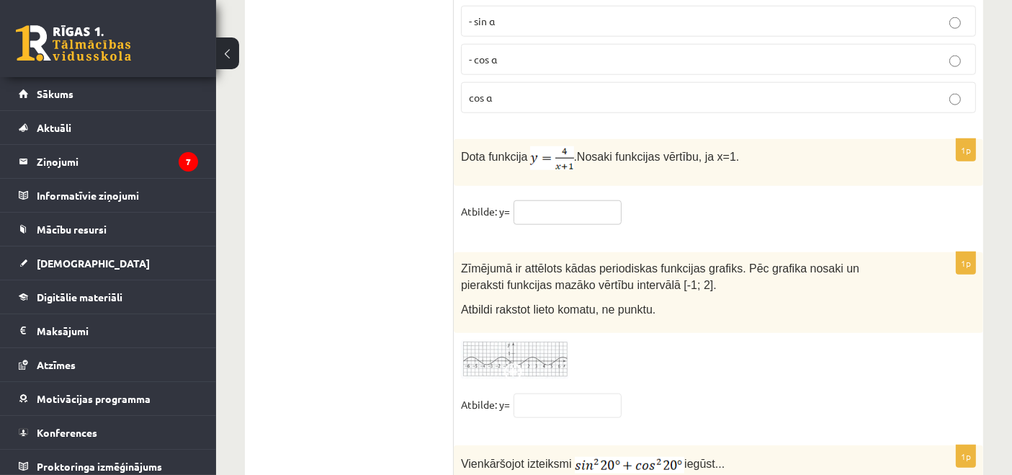
click at [548, 200] on input "text" at bounding box center [568, 212] width 108 height 24
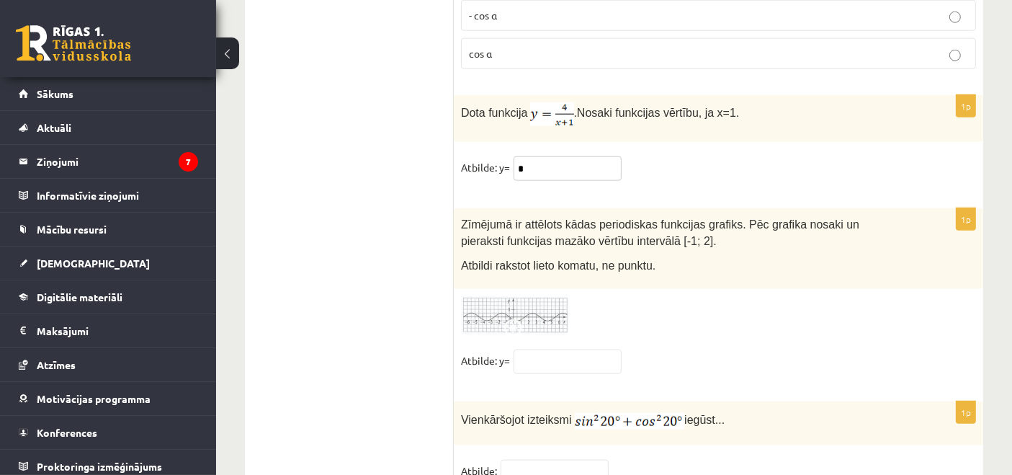
scroll to position [7109, 0]
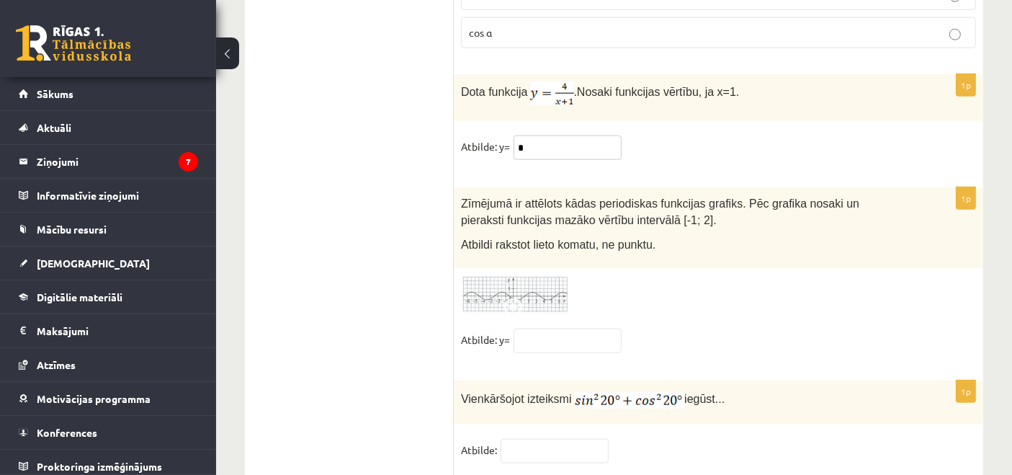
type input "*"
click at [535, 275] on img at bounding box center [515, 295] width 108 height 40
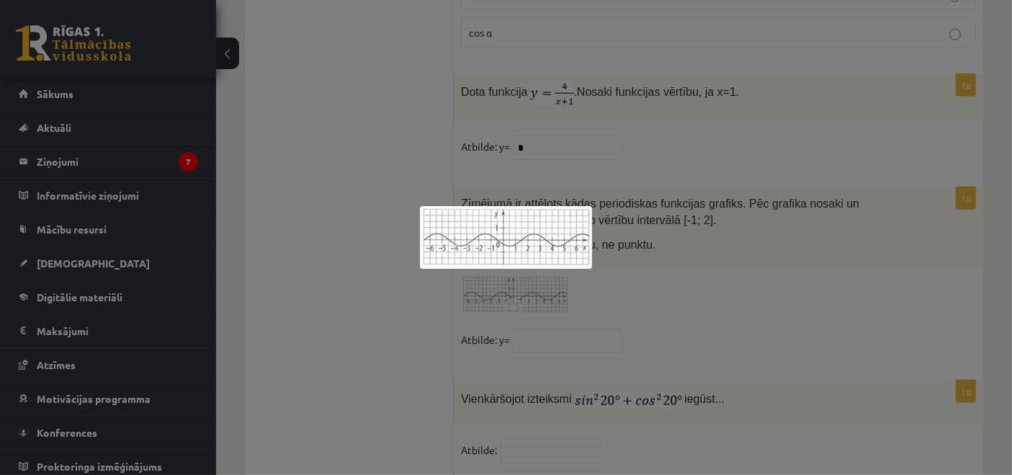
click at [617, 184] on div at bounding box center [506, 237] width 1012 height 475
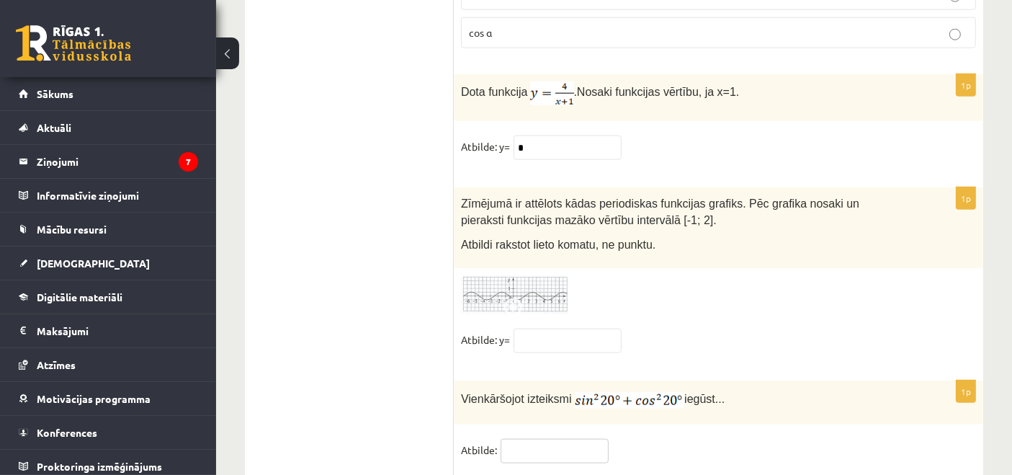
click at [524, 439] on input "text" at bounding box center [555, 451] width 108 height 24
type input "*"
click at [599, 329] on input "text" at bounding box center [568, 341] width 108 height 24
click at [489, 275] on img at bounding box center [515, 295] width 108 height 40
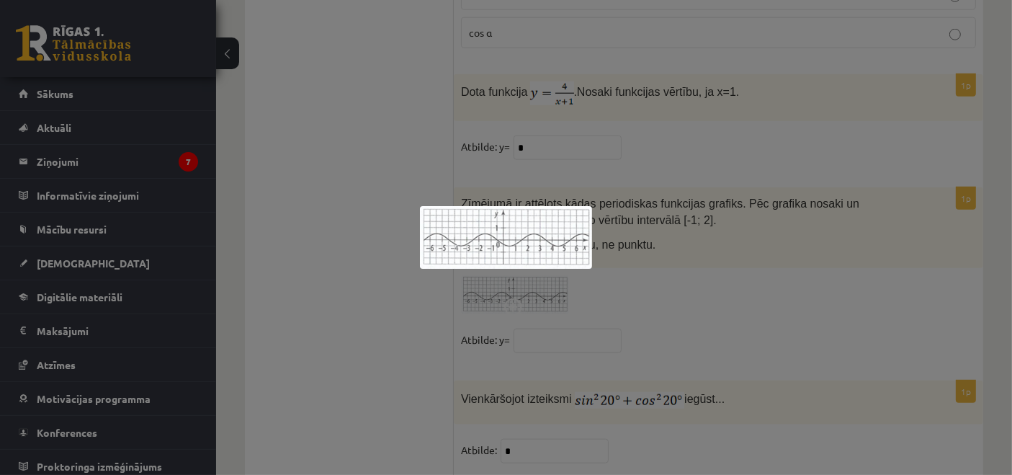
click at [593, 290] on div at bounding box center [506, 237] width 1012 height 475
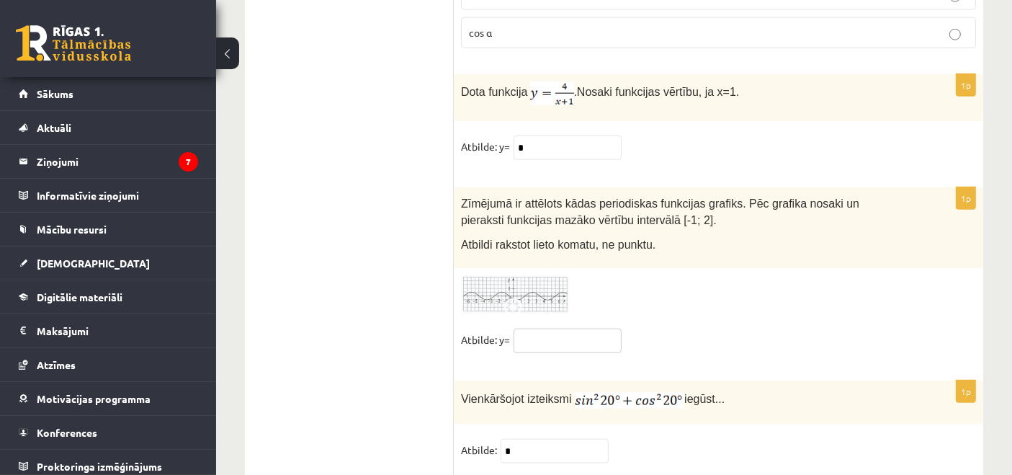
click at [597, 329] on input "text" at bounding box center [568, 341] width 108 height 24
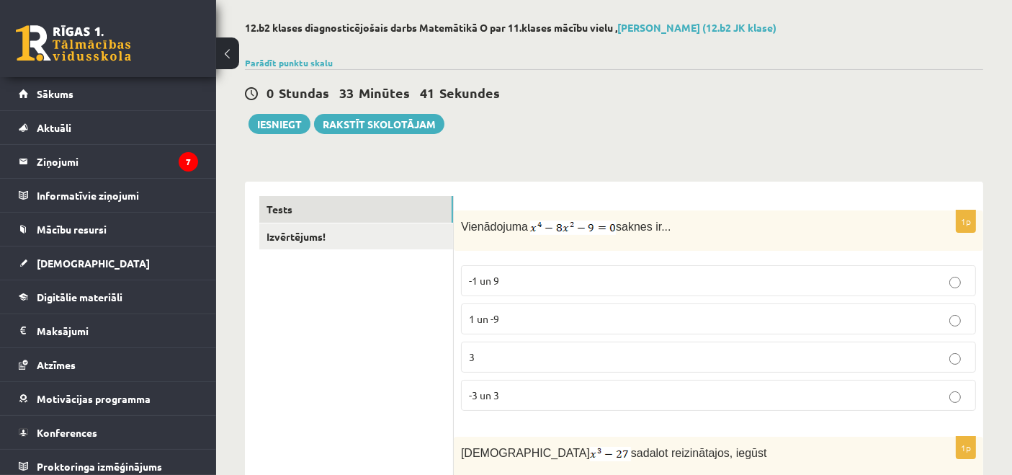
scroll to position [0, 0]
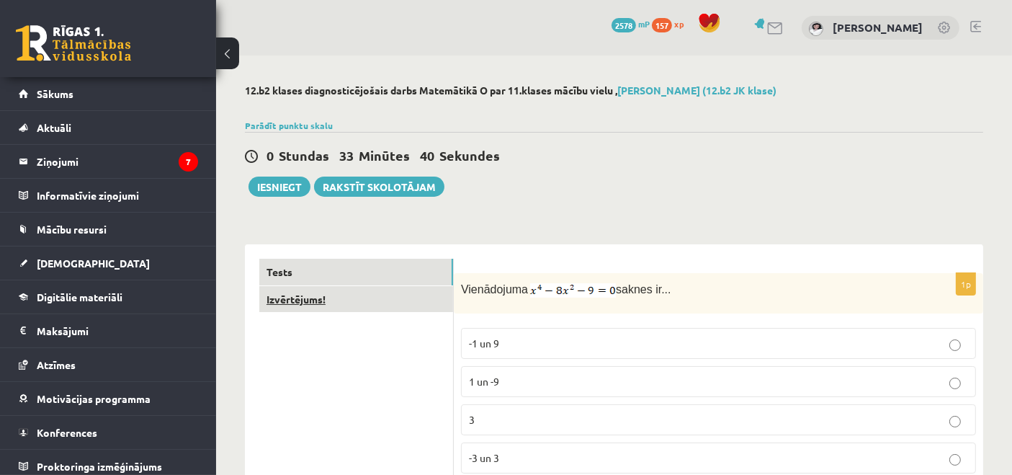
type input "***"
click at [405, 297] on link "Izvērtējums!" at bounding box center [356, 299] width 194 height 27
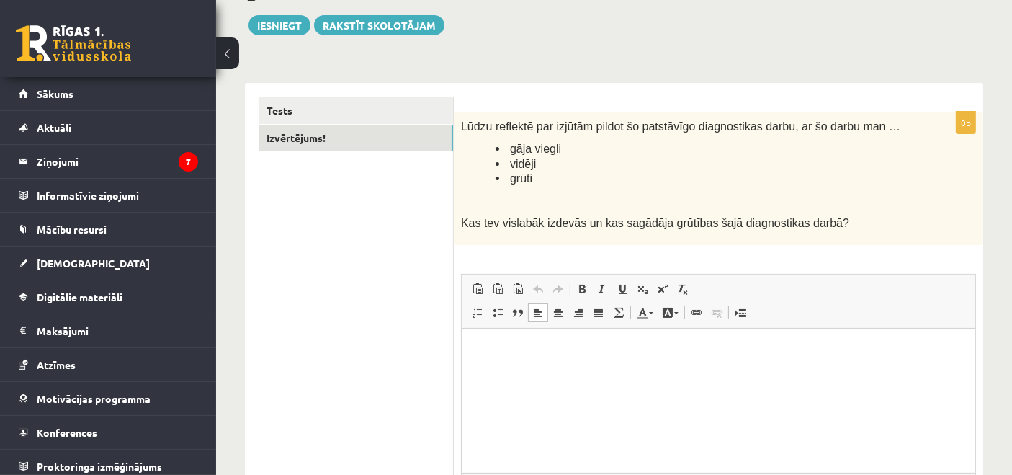
click at [552, 365] on html at bounding box center [718, 350] width 514 height 44
click at [494, 355] on p "**********" at bounding box center [719, 349] width 486 height 15
click at [538, 350] on p "**********" at bounding box center [719, 349] width 486 height 15
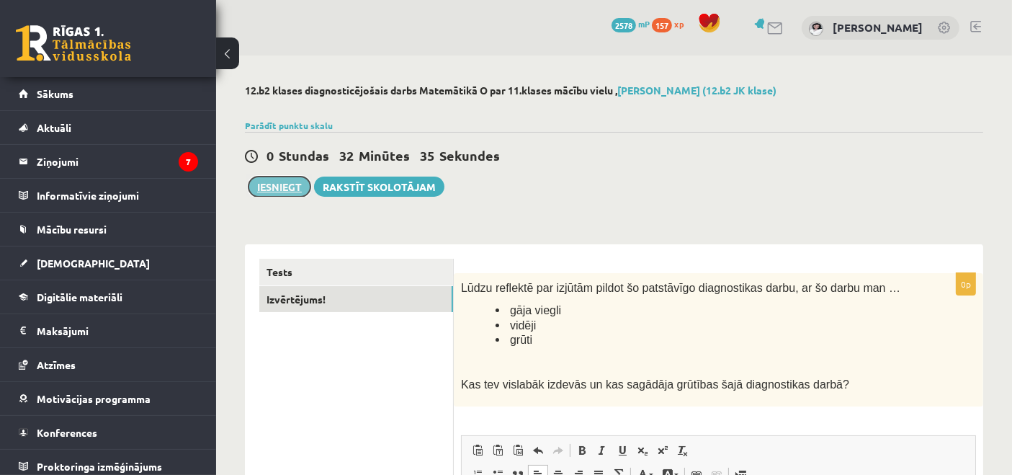
click at [287, 185] on button "Iesniegt" at bounding box center [280, 187] width 62 height 20
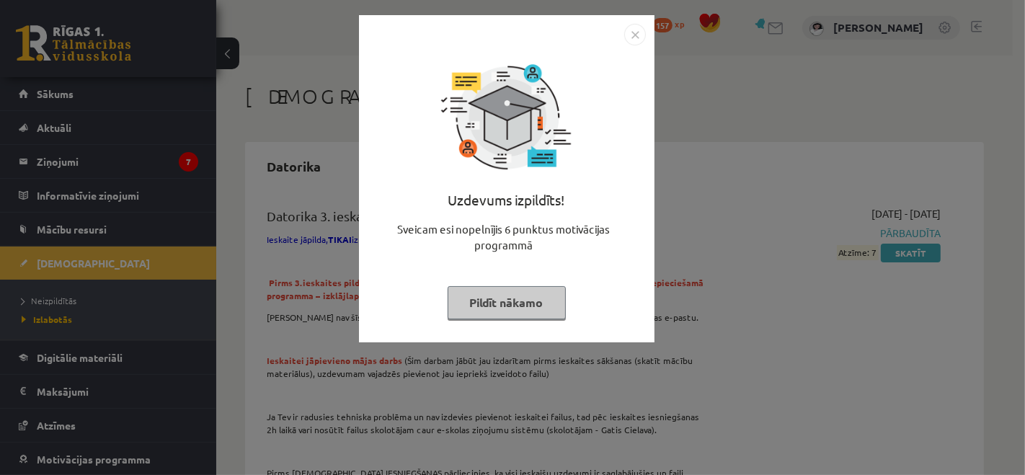
click at [481, 300] on button "Pildīt nākamo" at bounding box center [506, 302] width 118 height 33
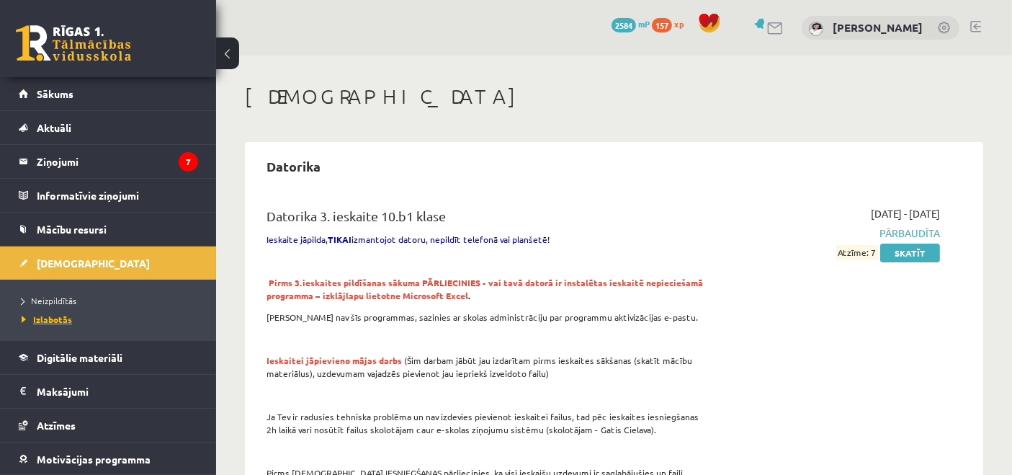
click at [59, 322] on span "Izlabotās" at bounding box center [47, 319] width 50 height 12
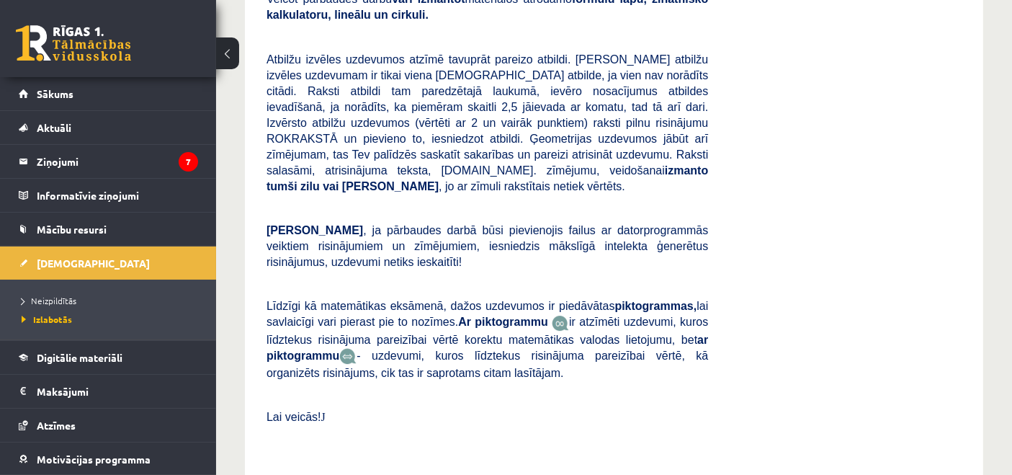
scroll to position [4963, 0]
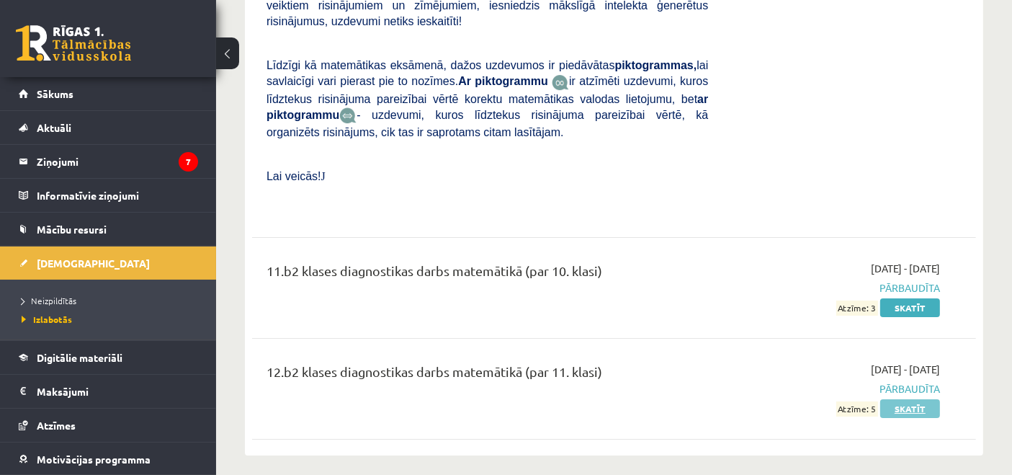
click at [898, 399] on link "Skatīt" at bounding box center [910, 408] width 60 height 19
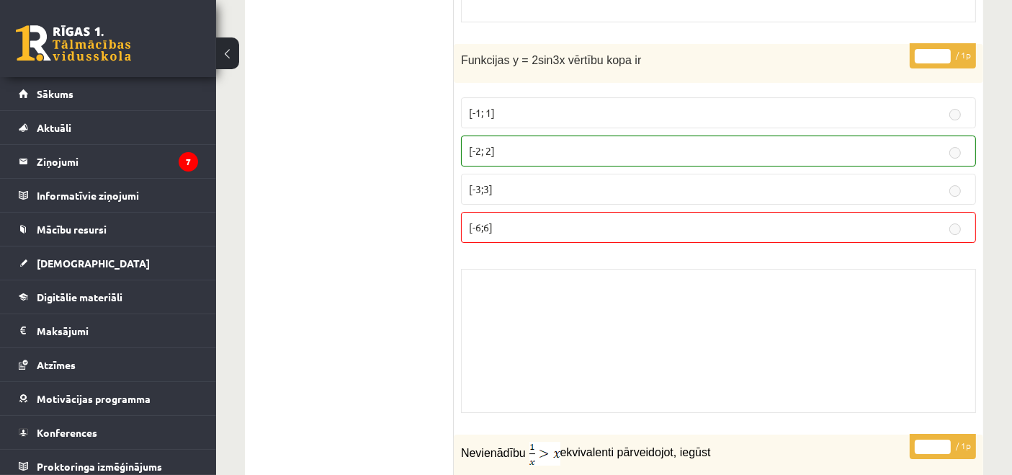
scroll to position [10210, 0]
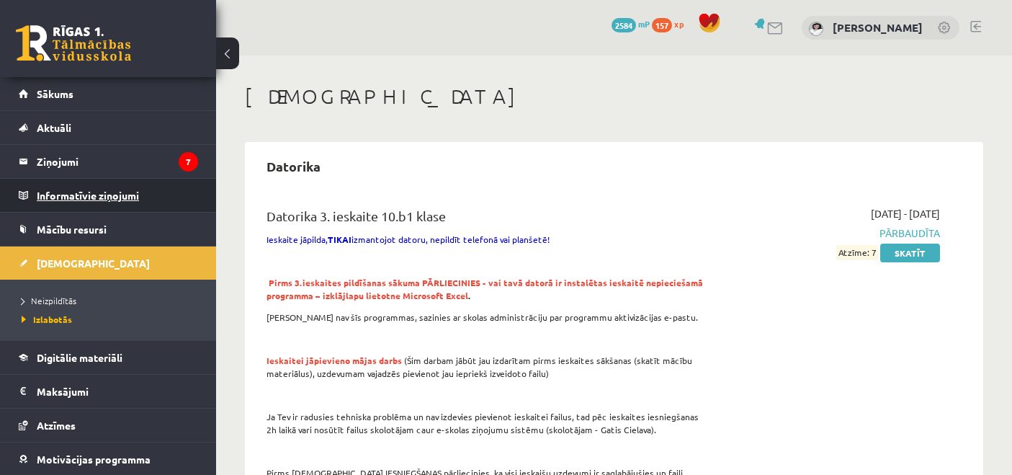
scroll to position [4963, 0]
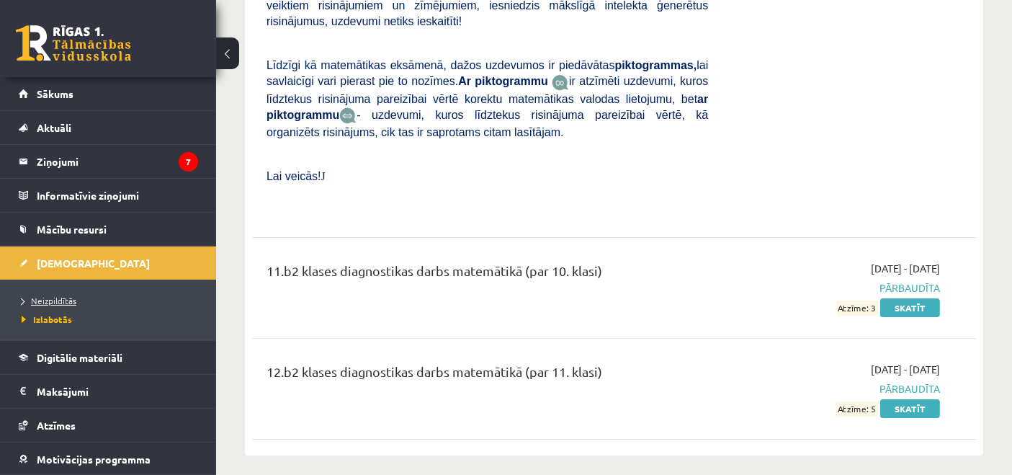
click at [63, 297] on span "Neizpildītās" at bounding box center [49, 301] width 55 height 12
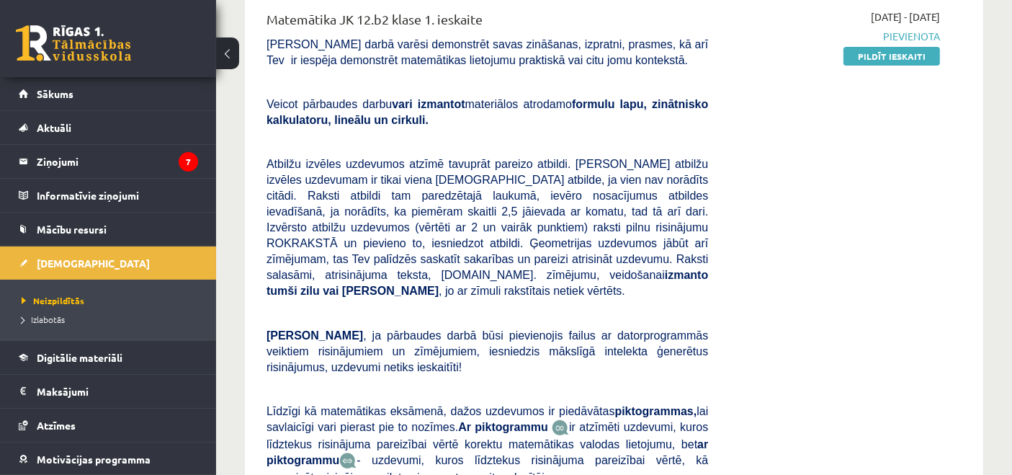
scroll to position [320, 0]
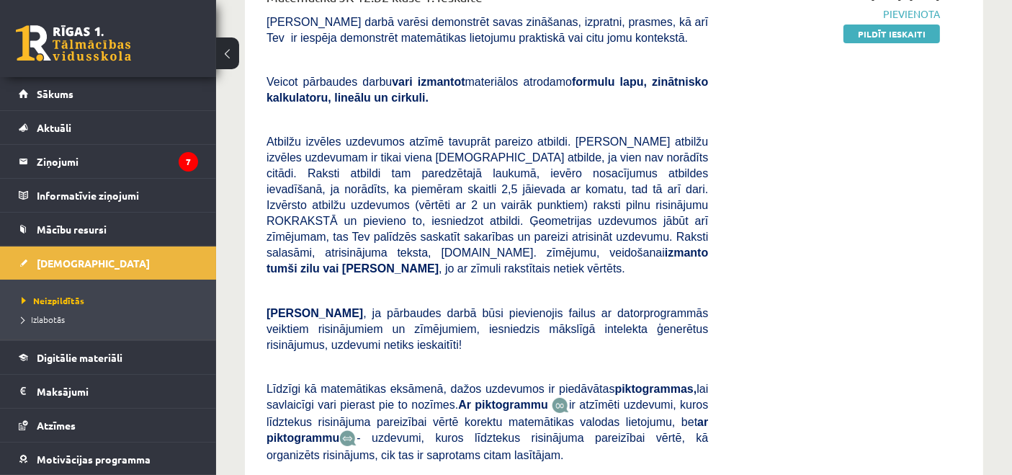
drag, startPoint x: 616, startPoint y: 73, endPoint x: 610, endPoint y: 83, distance: 11.4
click at [611, 83] on b "formulu lapu, zinātnisko kalkulatoru, lineālu un cirkuli." at bounding box center [488, 90] width 442 height 28
click at [600, 117] on p at bounding box center [488, 119] width 442 height 13
